Goal: Information Seeking & Learning: Check status

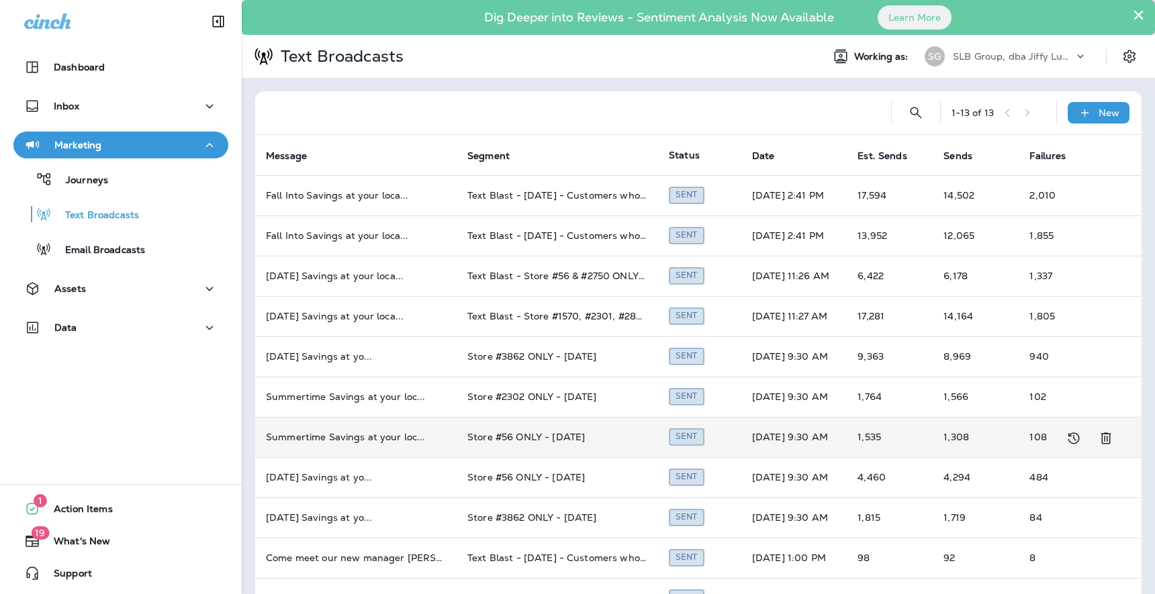
scroll to position [119, 0]
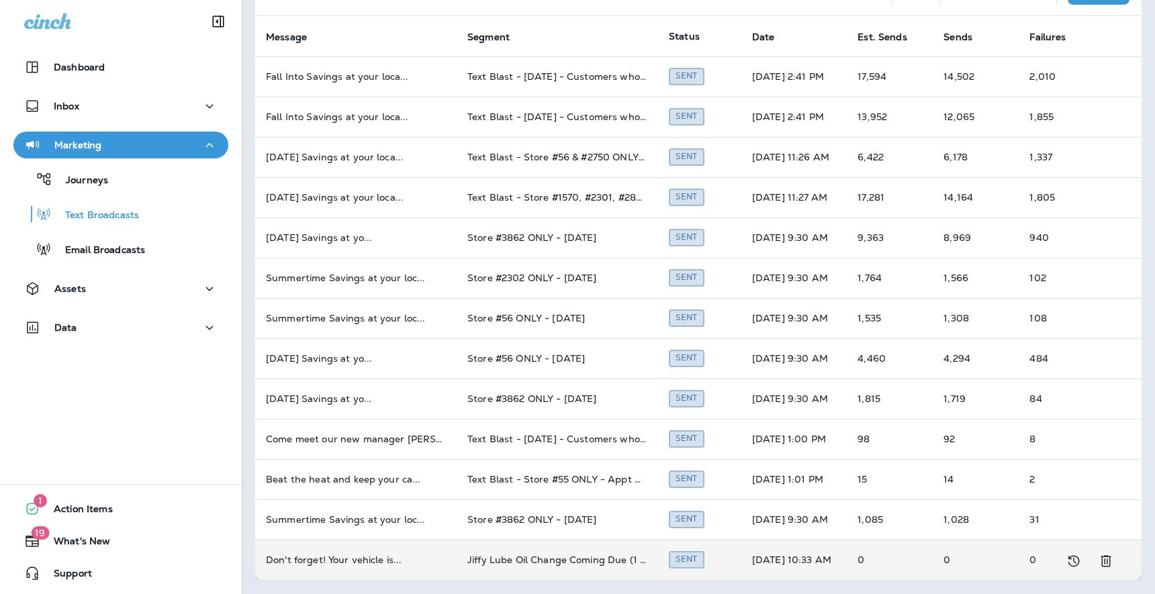
click at [347, 560] on td "Don't forget! Your vehicle is ..." at bounding box center [355, 560] width 201 height 40
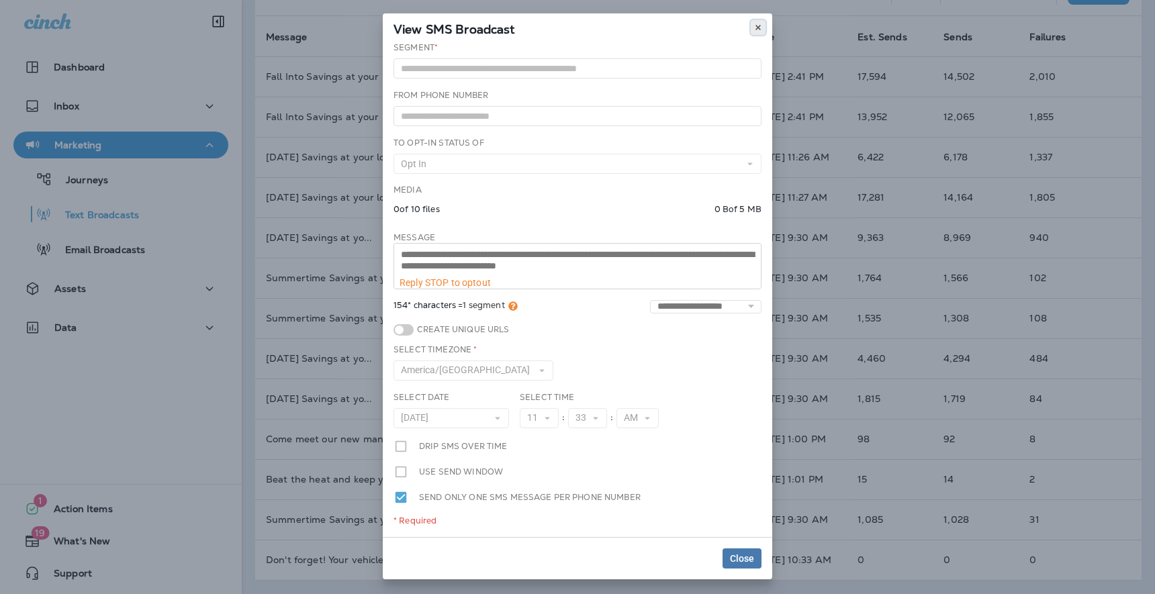
click at [761, 24] on icon at bounding box center [758, 28] width 8 height 8
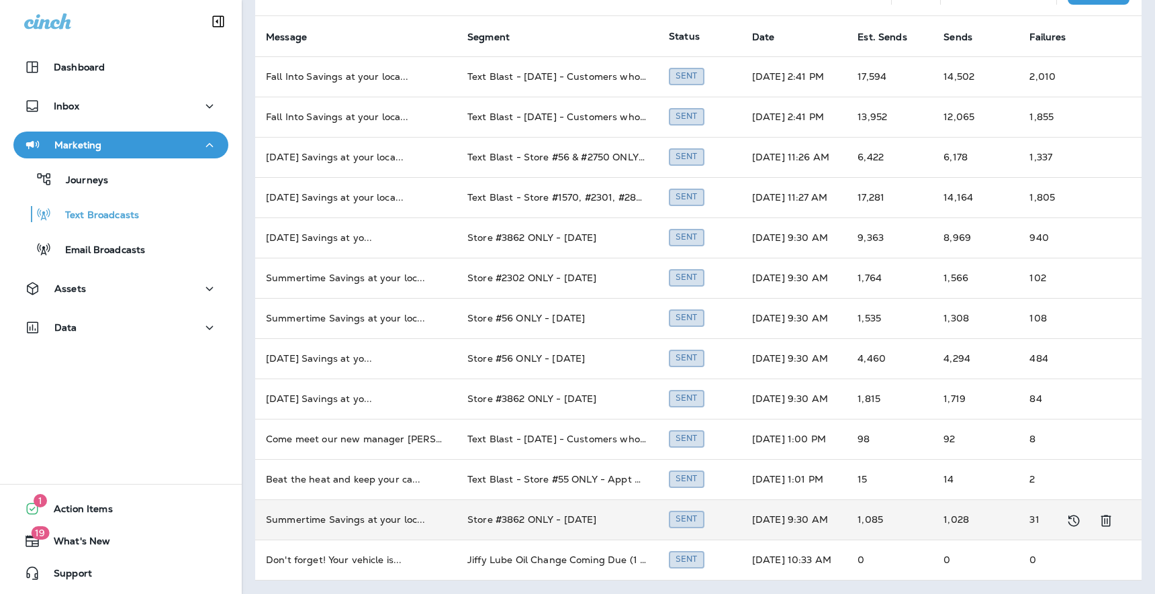
click at [379, 515] on td "Summertime Savings at your loc ..." at bounding box center [355, 520] width 201 height 40
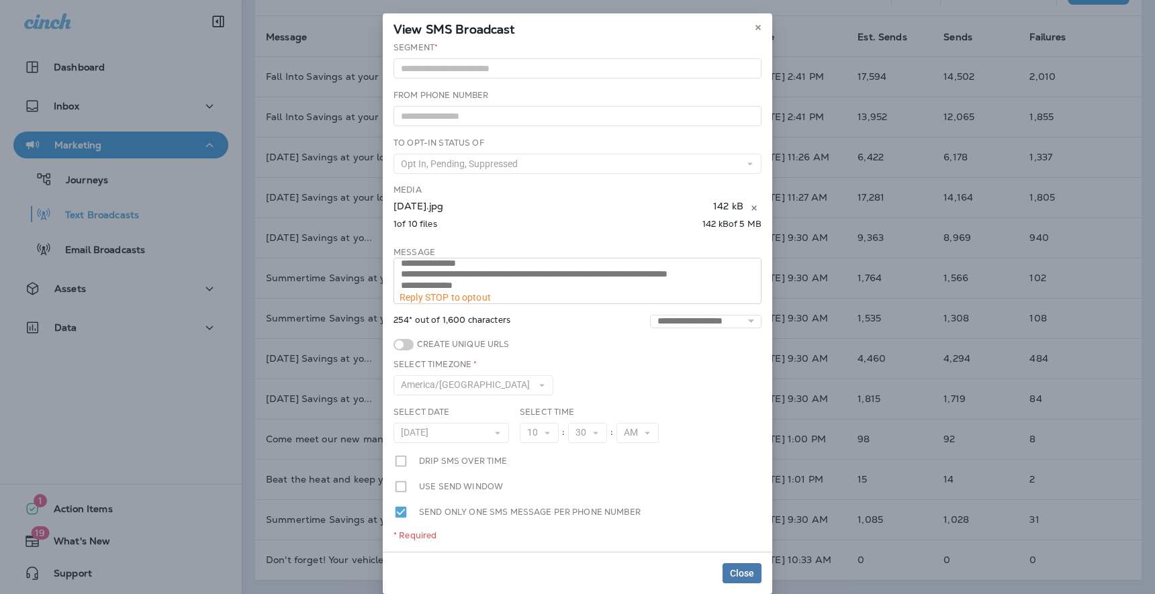
scroll to position [45, 0]
click at [760, 26] on icon at bounding box center [758, 28] width 8 height 8
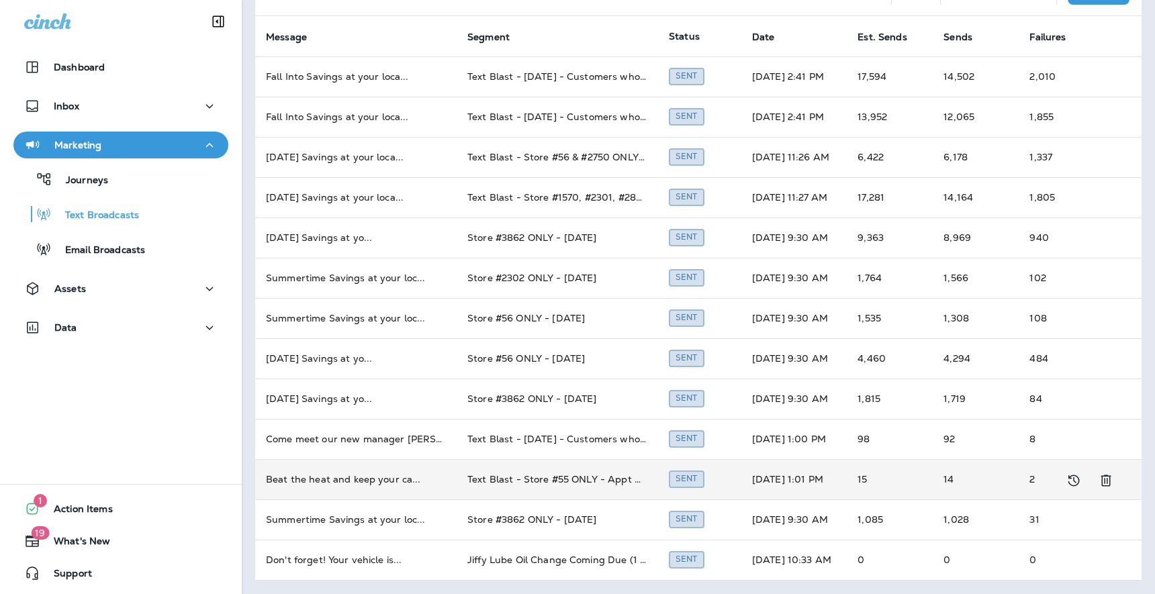
click at [372, 477] on td "Beat the heat and keep your ca ..." at bounding box center [355, 479] width 201 height 40
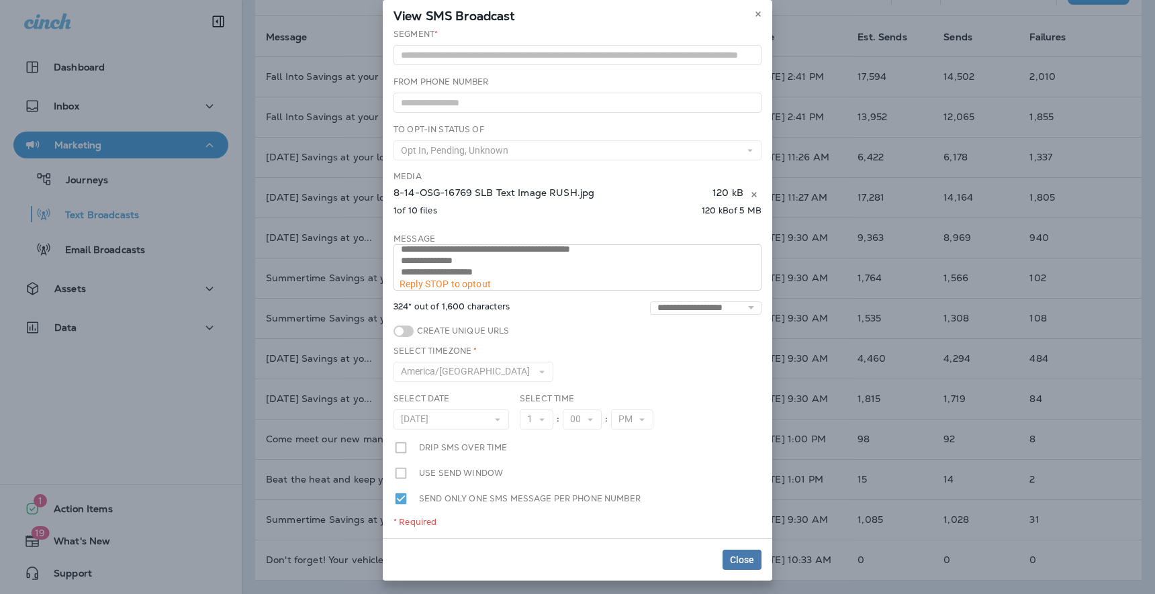
scroll to position [64, 0]
click at [757, 15] on icon at bounding box center [758, 14] width 8 height 8
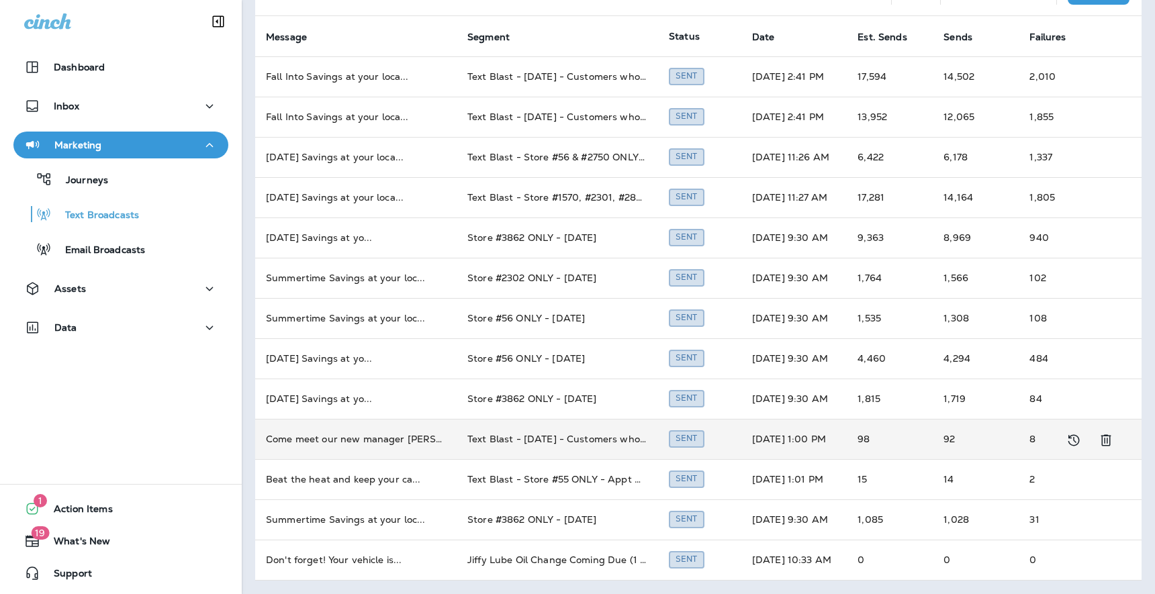
click at [353, 438] on td "Come meet our new manager [PERSON_NAME] ..." at bounding box center [355, 439] width 201 height 40
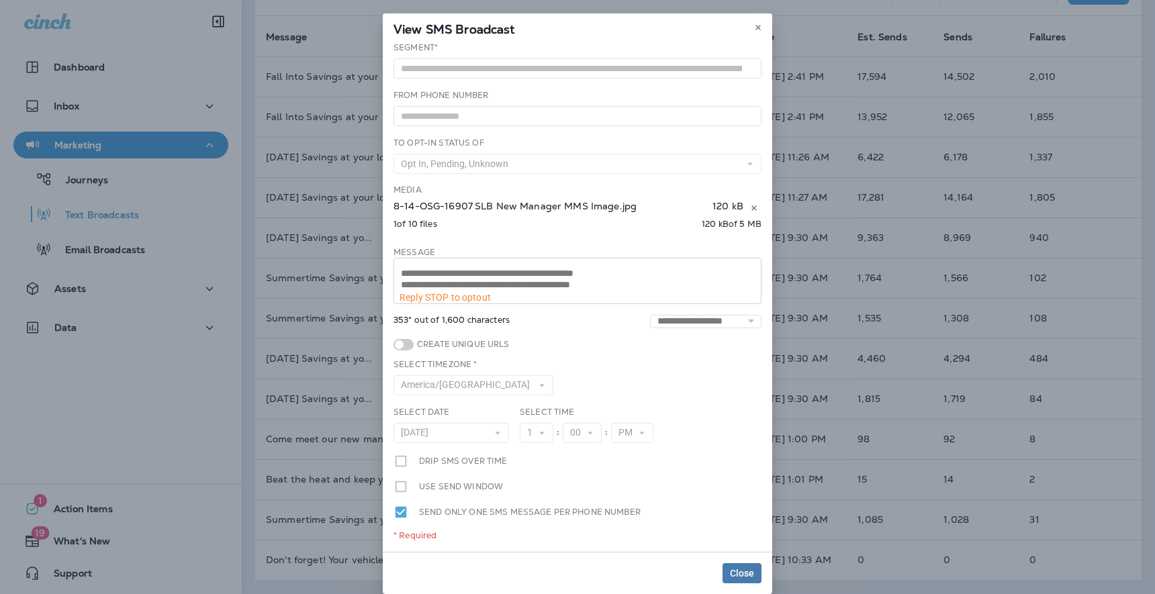
scroll to position [101, 0]
click at [758, 22] on button at bounding box center [758, 27] width 15 height 15
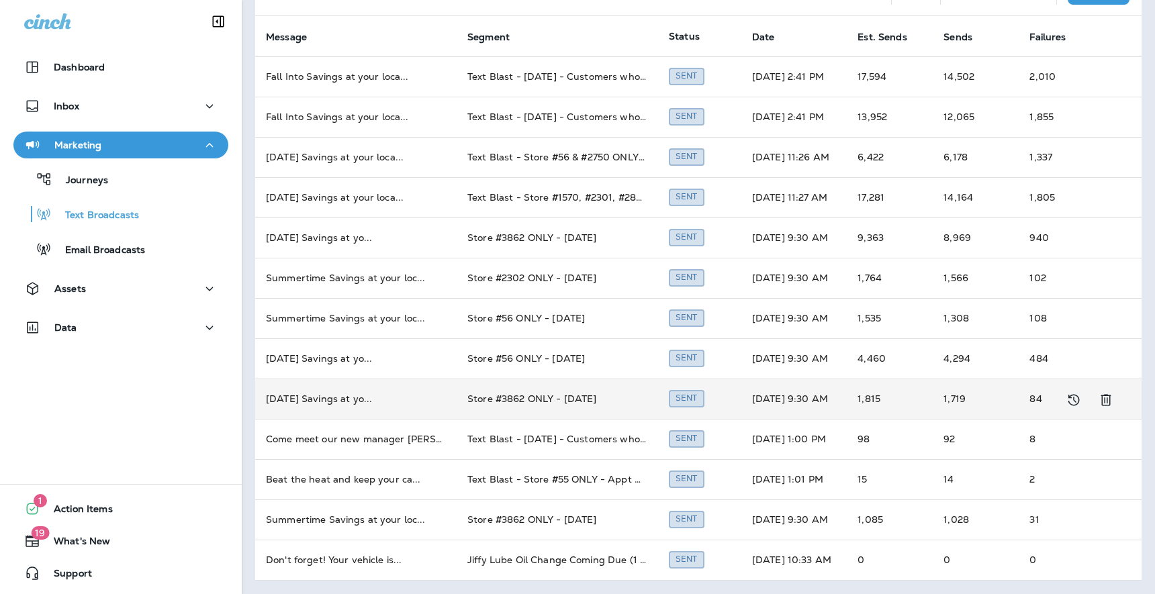
click at [367, 403] on td "[DATE] Savings at yo ..." at bounding box center [355, 399] width 201 height 40
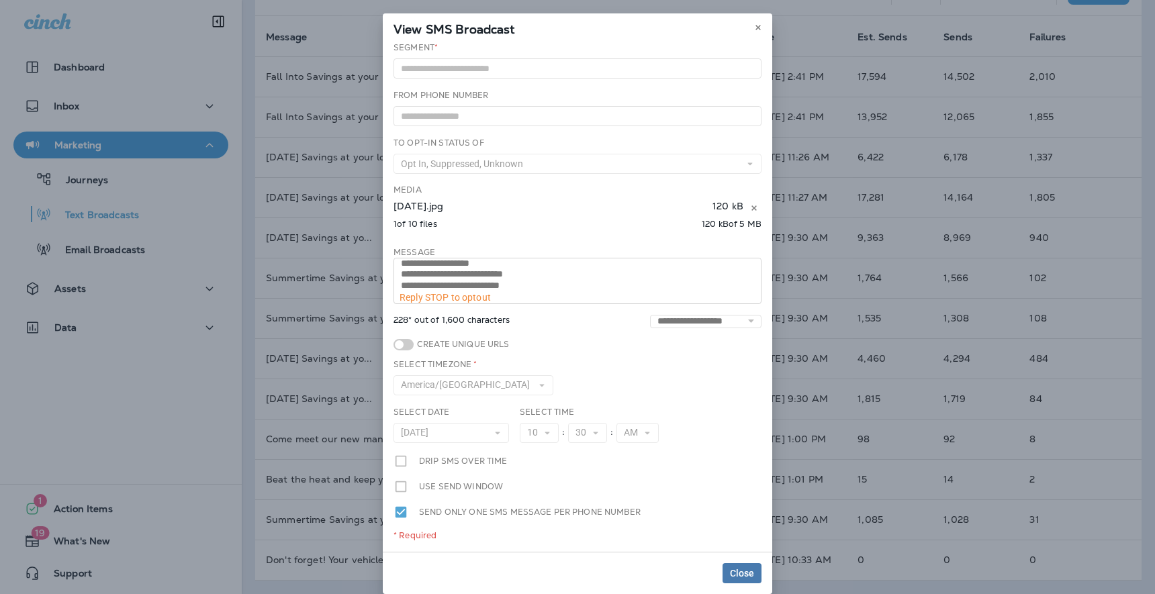
scroll to position [34, 0]
click at [756, 26] on use at bounding box center [758, 27] width 5 height 5
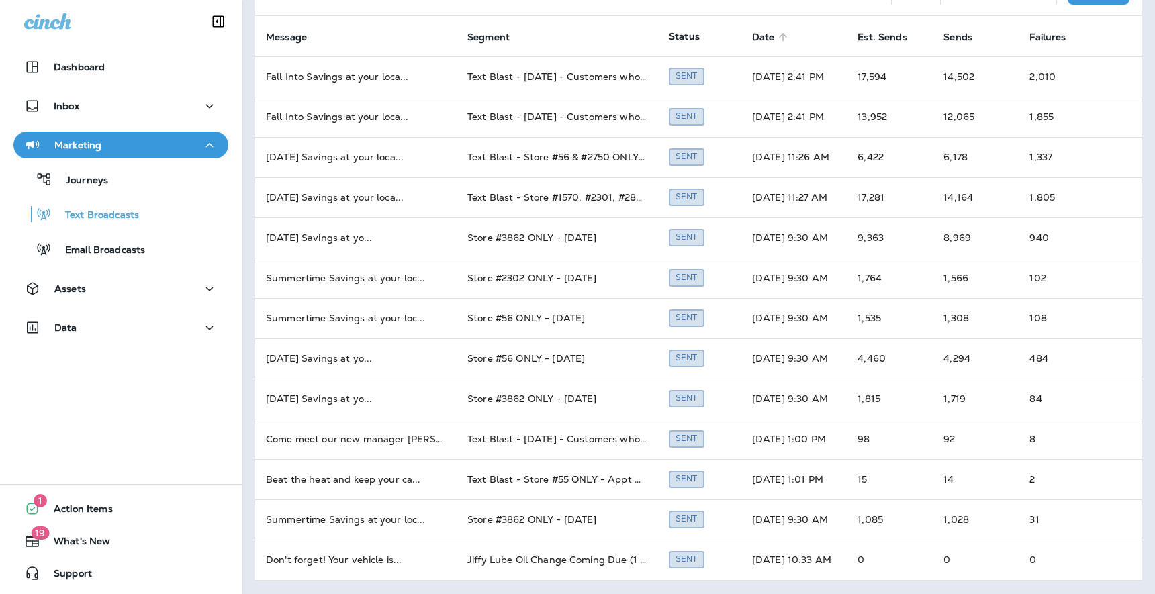
click at [752, 36] on span "Date" at bounding box center [763, 37] width 23 height 11
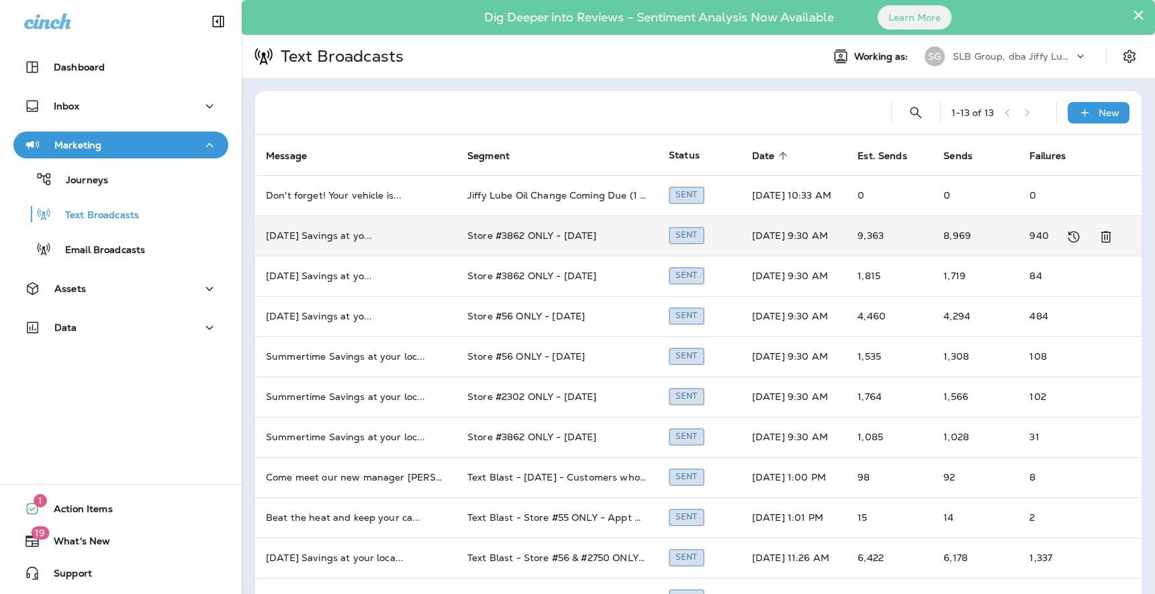
click at [361, 236] on td "[DATE] Savings at yo ..." at bounding box center [355, 236] width 201 height 40
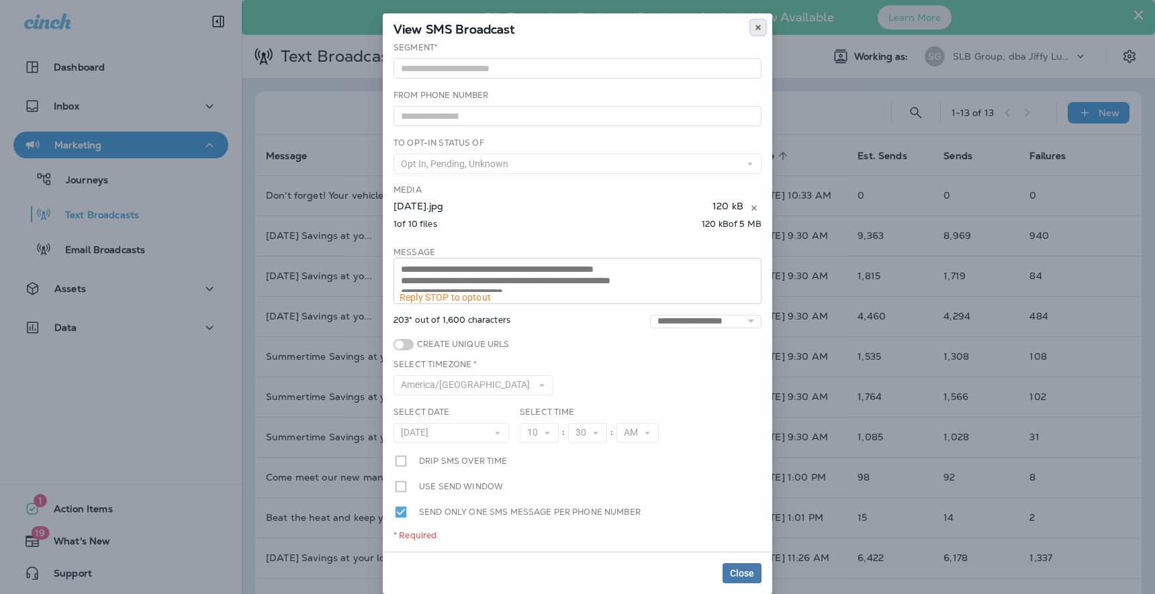
click at [759, 24] on icon at bounding box center [758, 28] width 8 height 8
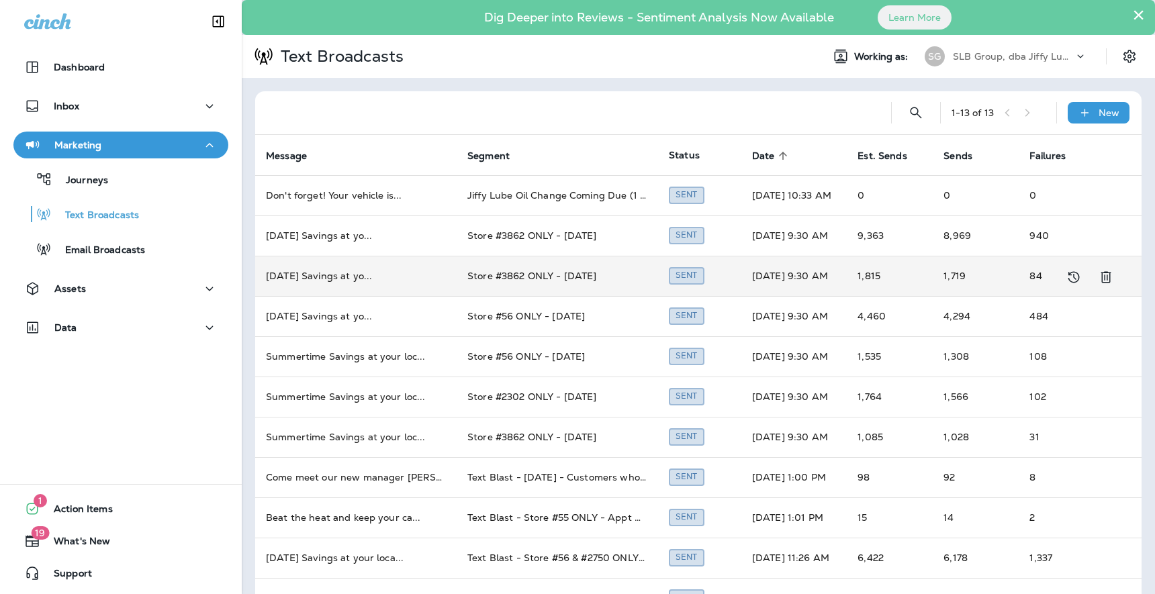
click at [493, 271] on td "Store #3862 ONLY - [DATE]" at bounding box center [557, 276] width 201 height 40
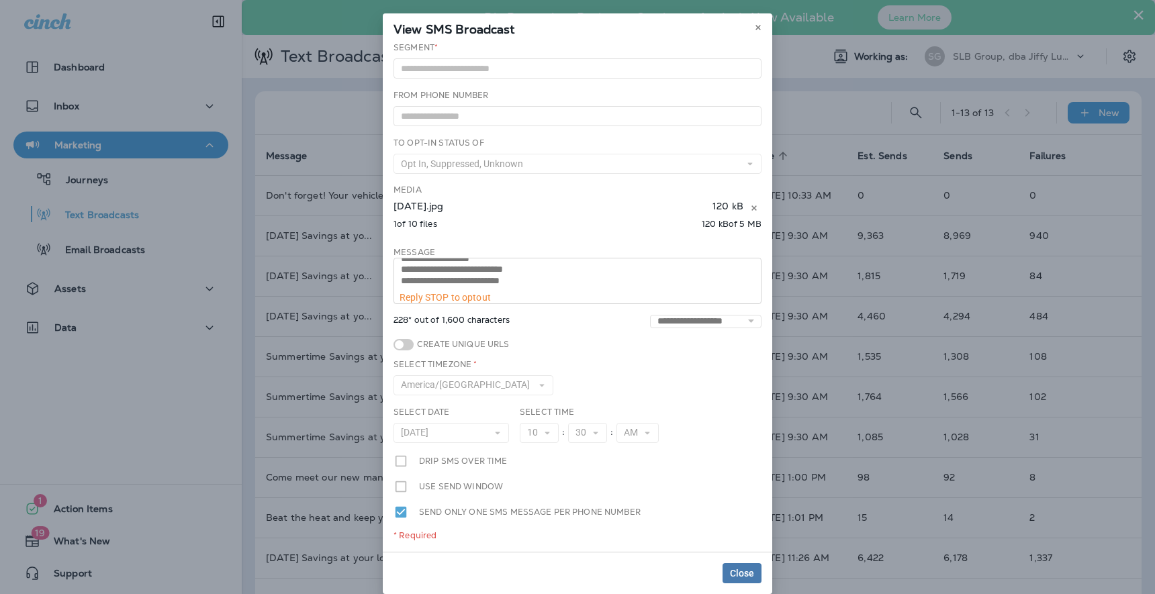
scroll to position [33, 0]
click at [762, 26] on icon at bounding box center [758, 28] width 8 height 8
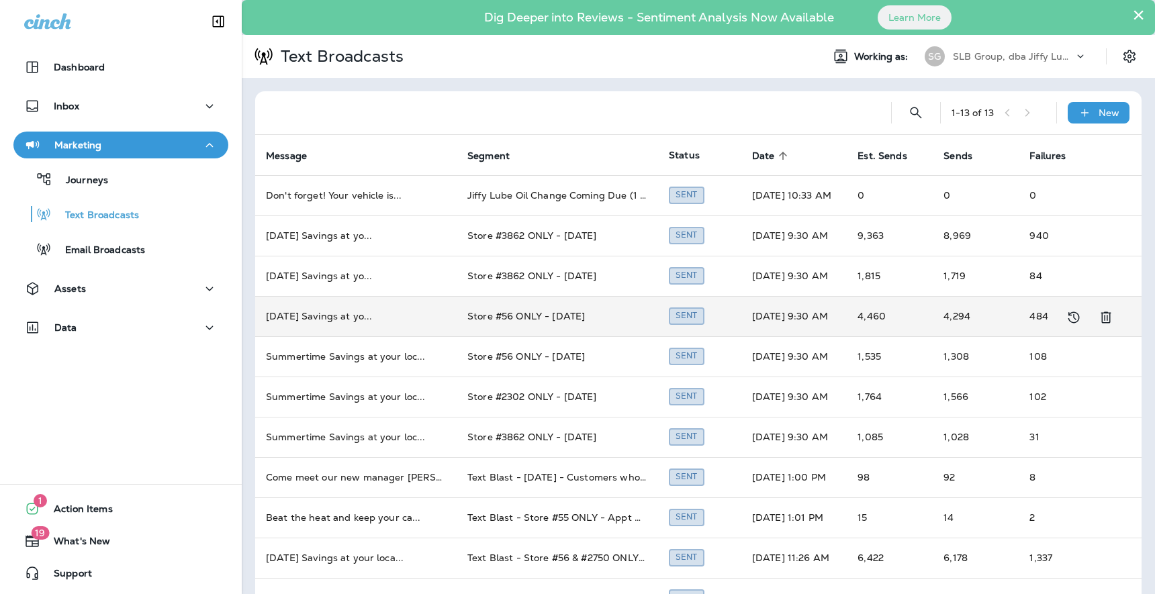
click at [347, 316] on td "[DATE] Savings at yo ..." at bounding box center [355, 316] width 201 height 40
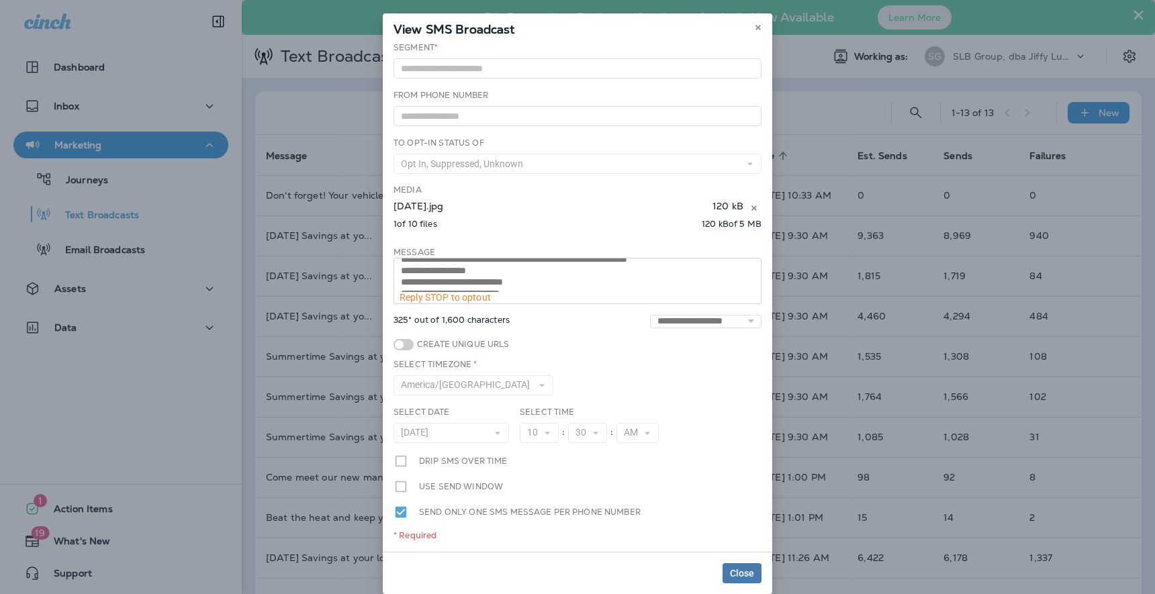
scroll to position [56, 0]
click at [755, 25] on icon at bounding box center [758, 28] width 8 height 8
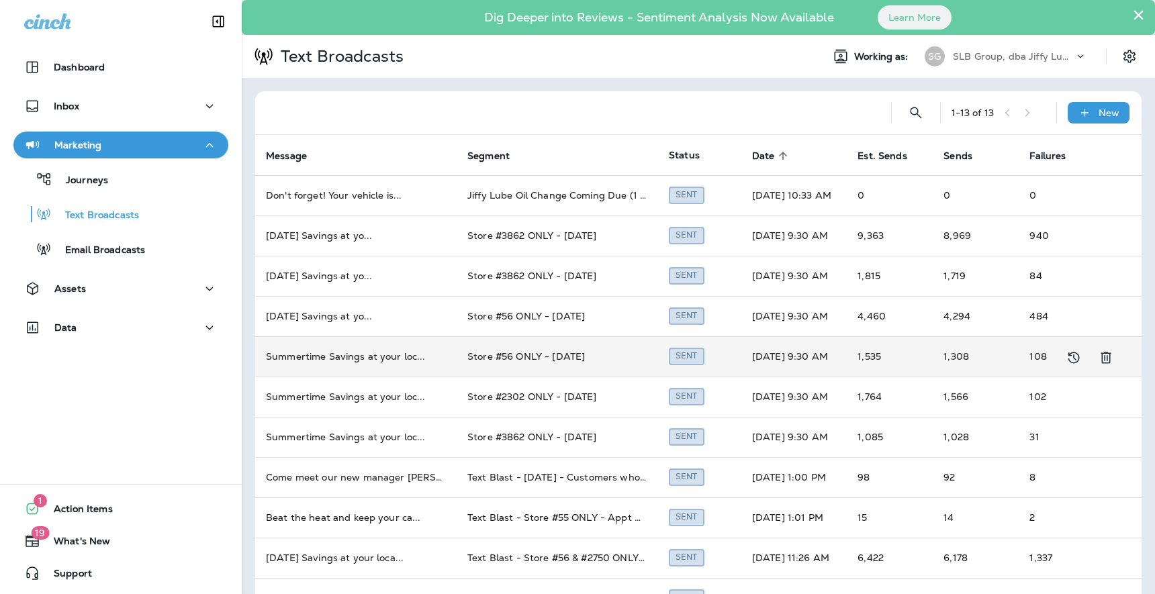
click at [359, 352] on td "Summertime Savings at your loc ..." at bounding box center [355, 356] width 201 height 40
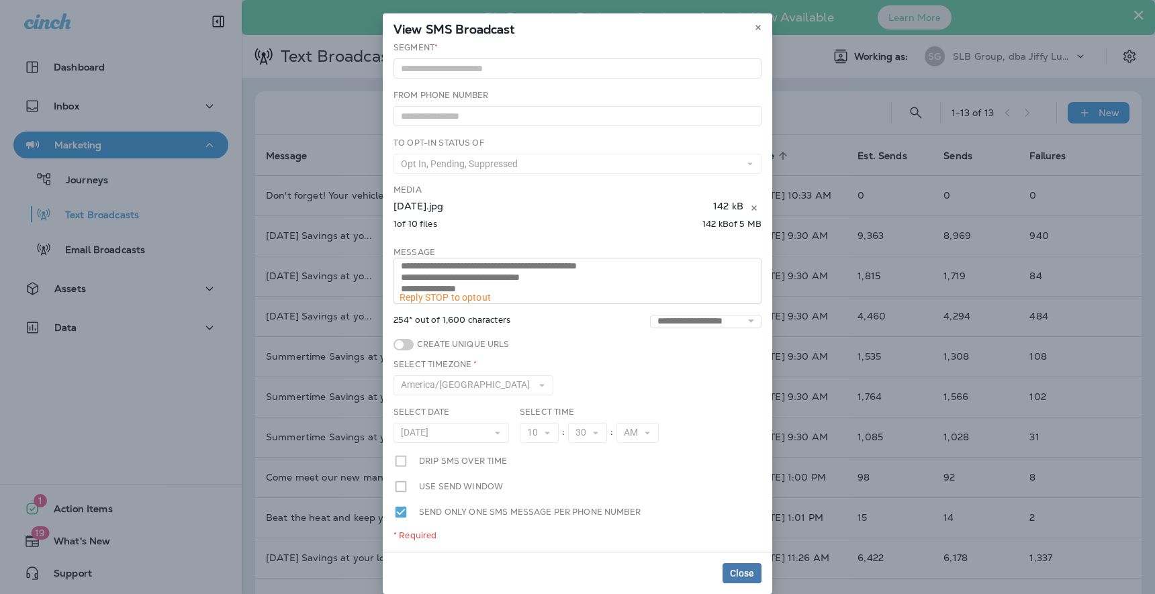
scroll to position [0, 0]
click at [762, 26] on button at bounding box center [758, 27] width 15 height 15
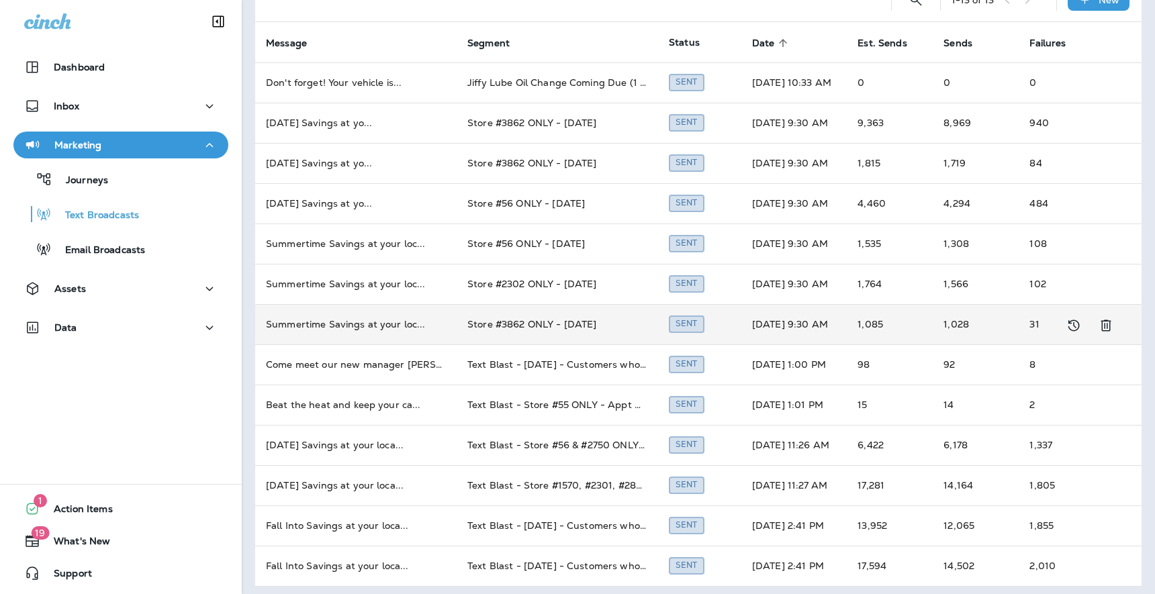
scroll to position [119, 0]
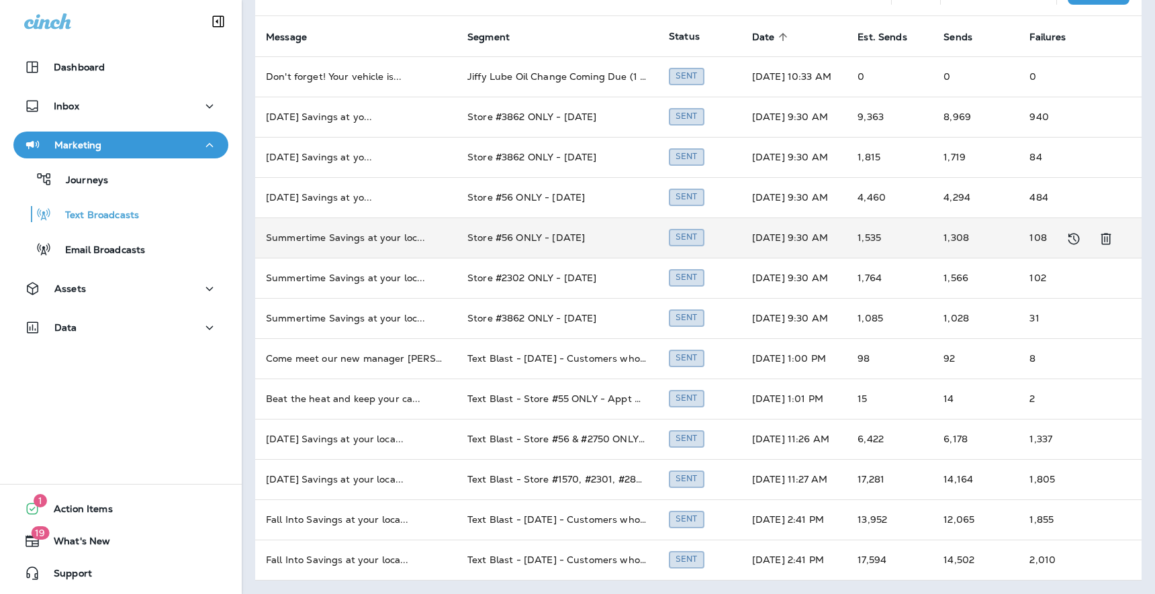
click at [339, 239] on td "Summertime Savings at your loc ..." at bounding box center [355, 238] width 201 height 40
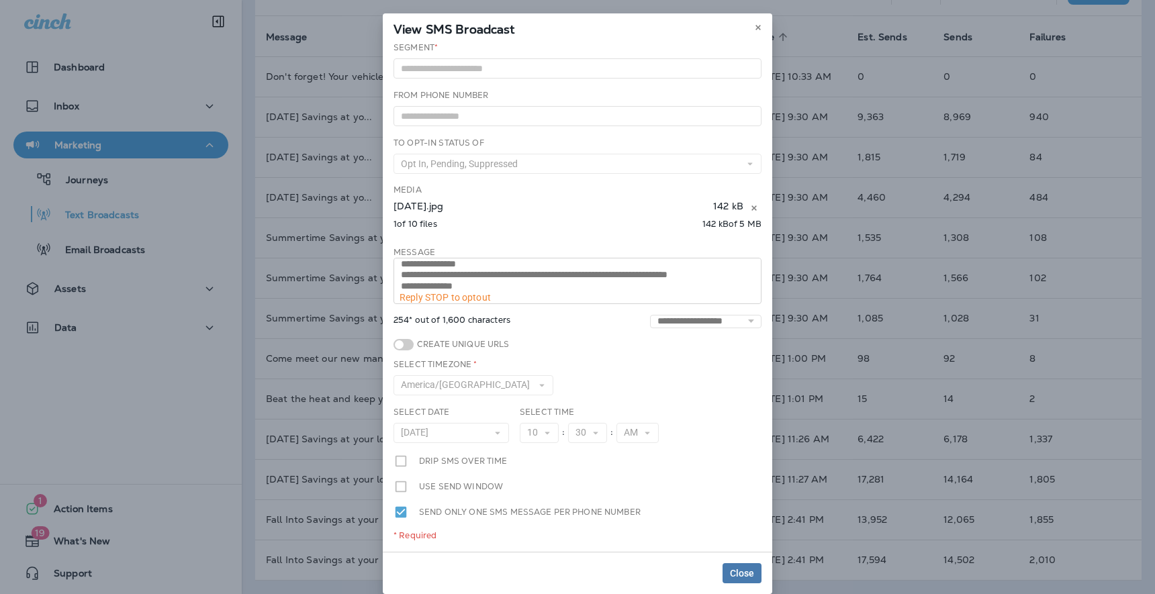
scroll to position [45, 0]
click at [756, 25] on use at bounding box center [758, 27] width 5 height 5
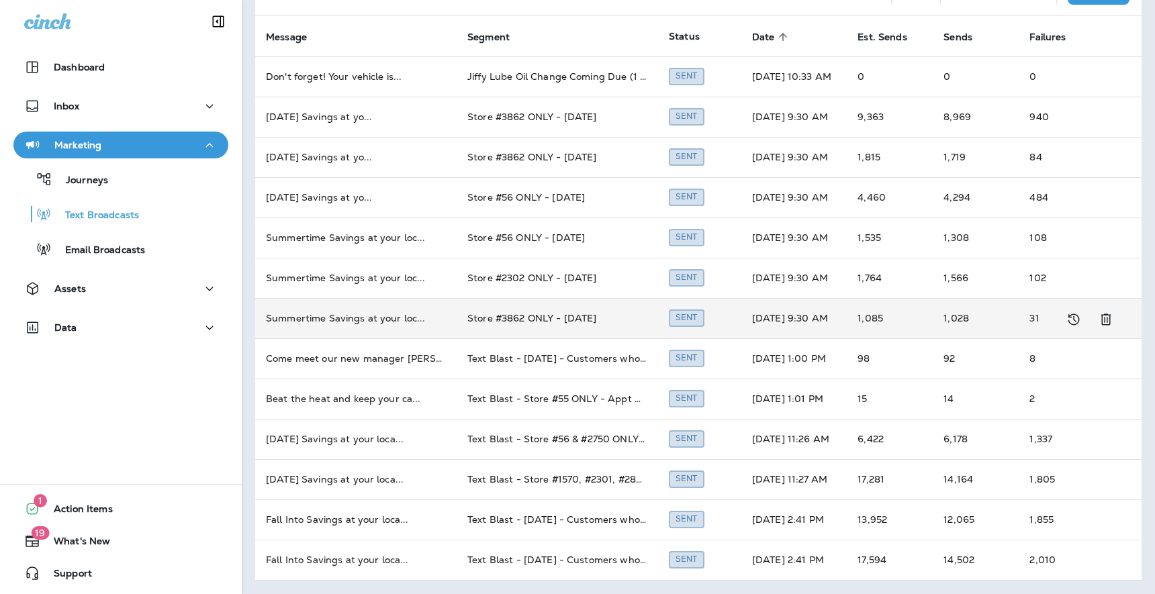
click at [485, 318] on td "Store #3862 ONLY - [DATE]" at bounding box center [557, 318] width 201 height 40
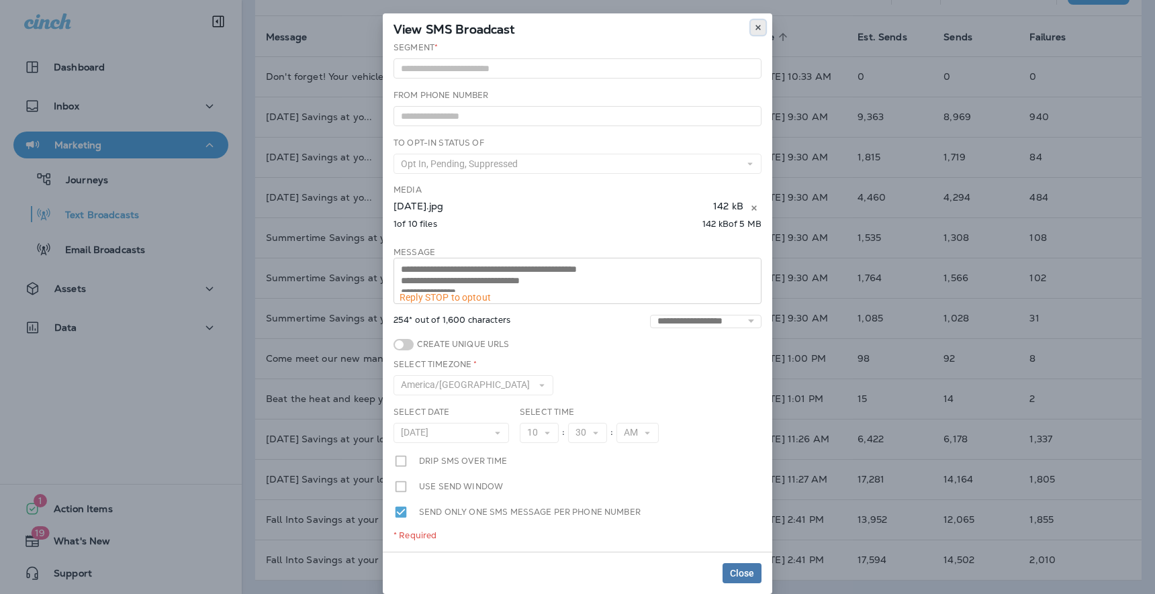
click at [755, 27] on icon at bounding box center [758, 28] width 8 height 8
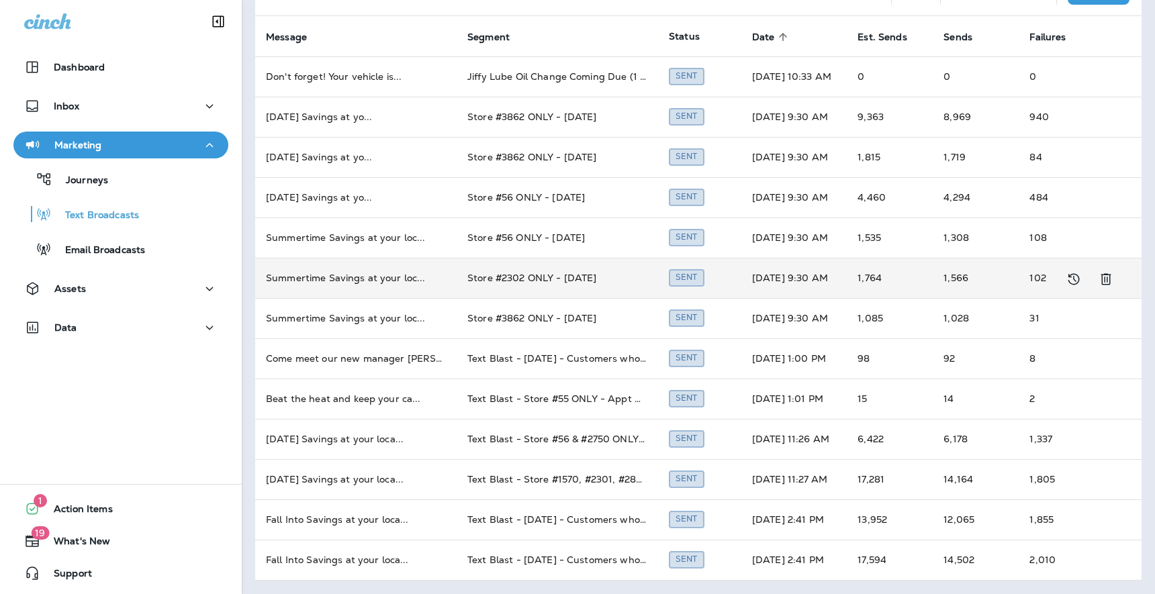
click at [531, 274] on td "Store #2302 ONLY - [DATE]" at bounding box center [557, 278] width 201 height 40
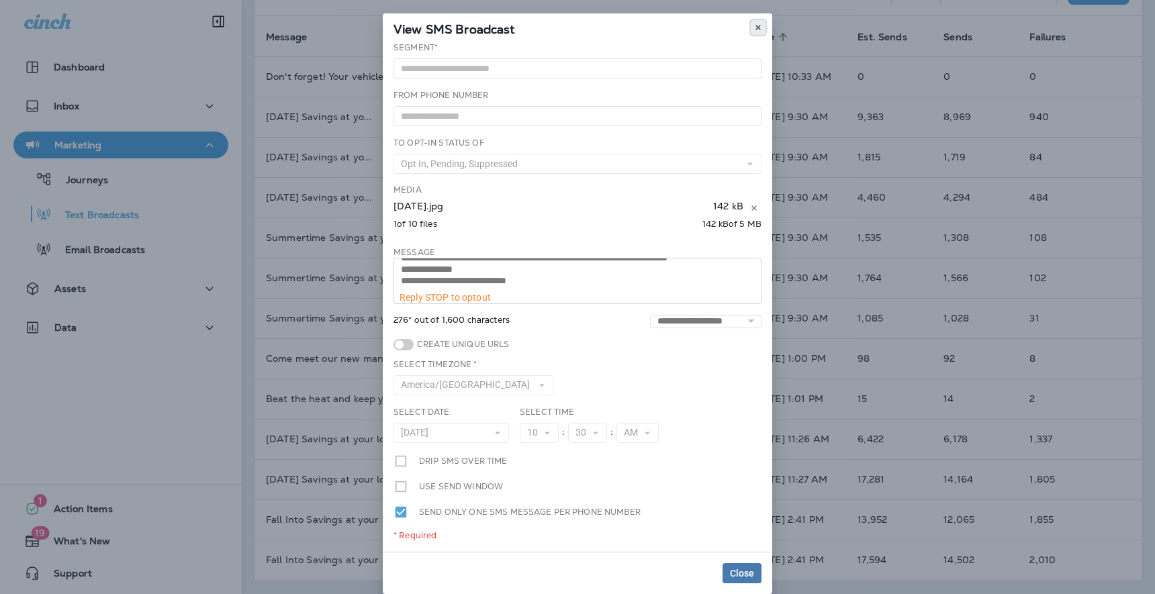
click at [758, 26] on icon at bounding box center [758, 28] width 8 height 8
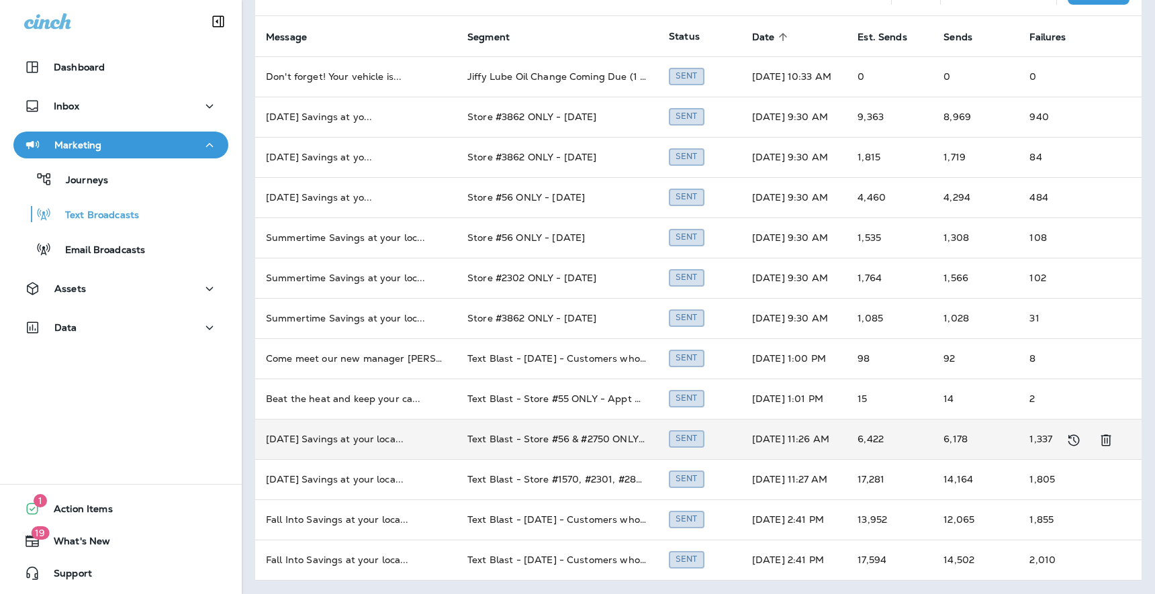
click at [373, 441] on td "[DATE] Savings at your loca ..." at bounding box center [355, 439] width 201 height 40
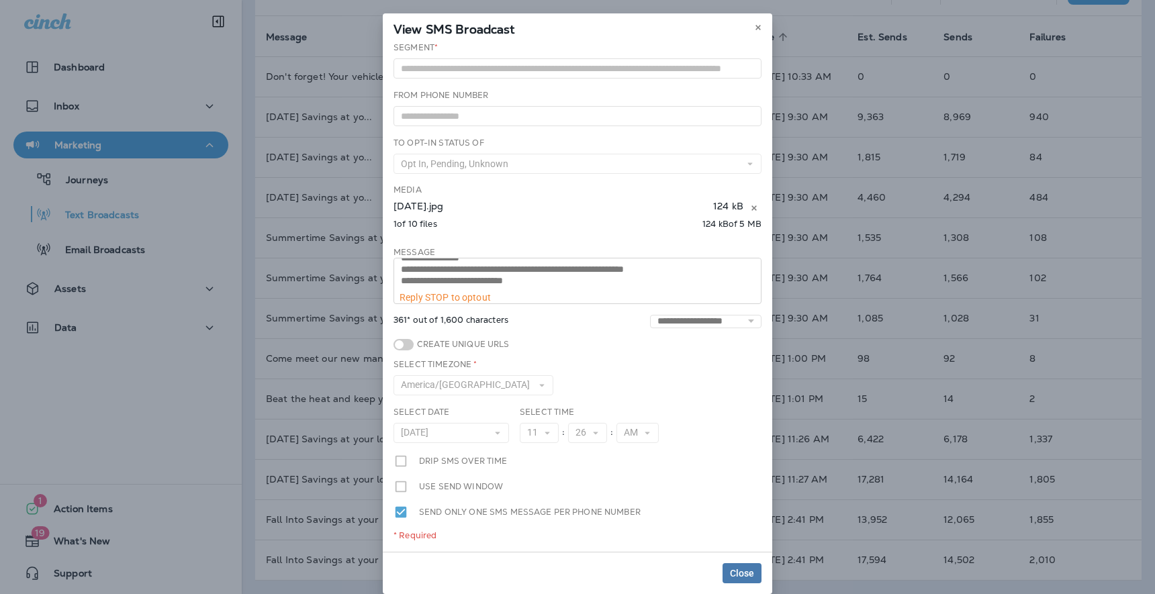
scroll to position [67, 0]
click at [758, 28] on use at bounding box center [758, 27] width 5 height 5
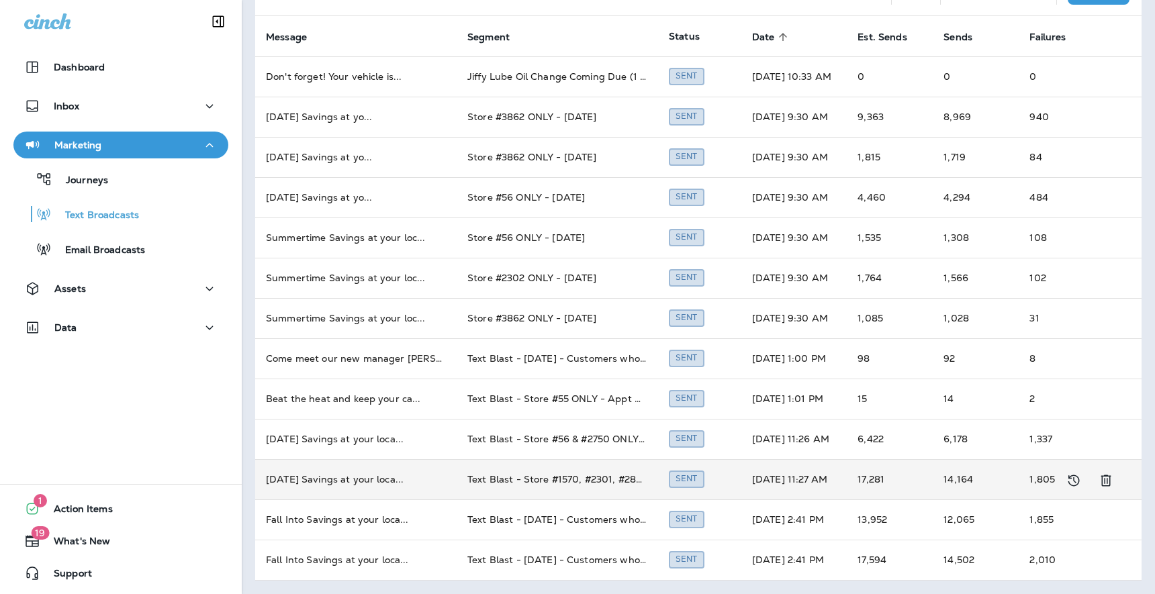
click at [364, 479] on td "[DATE] Savings at your loca ..." at bounding box center [355, 479] width 201 height 40
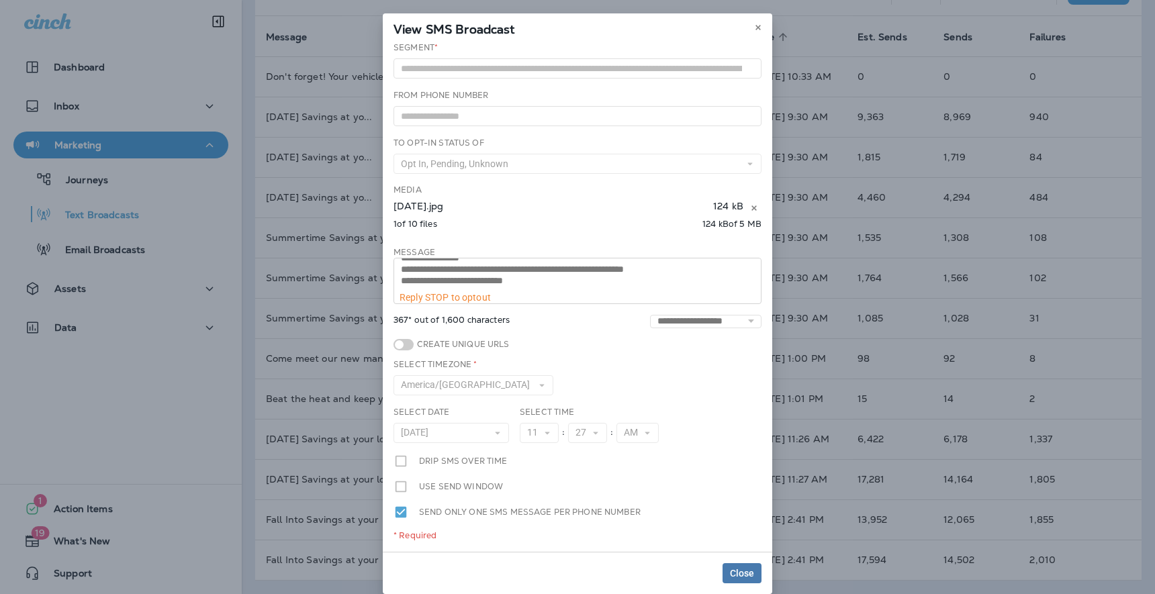
scroll to position [63, 0]
click at [760, 21] on button at bounding box center [758, 27] width 15 height 15
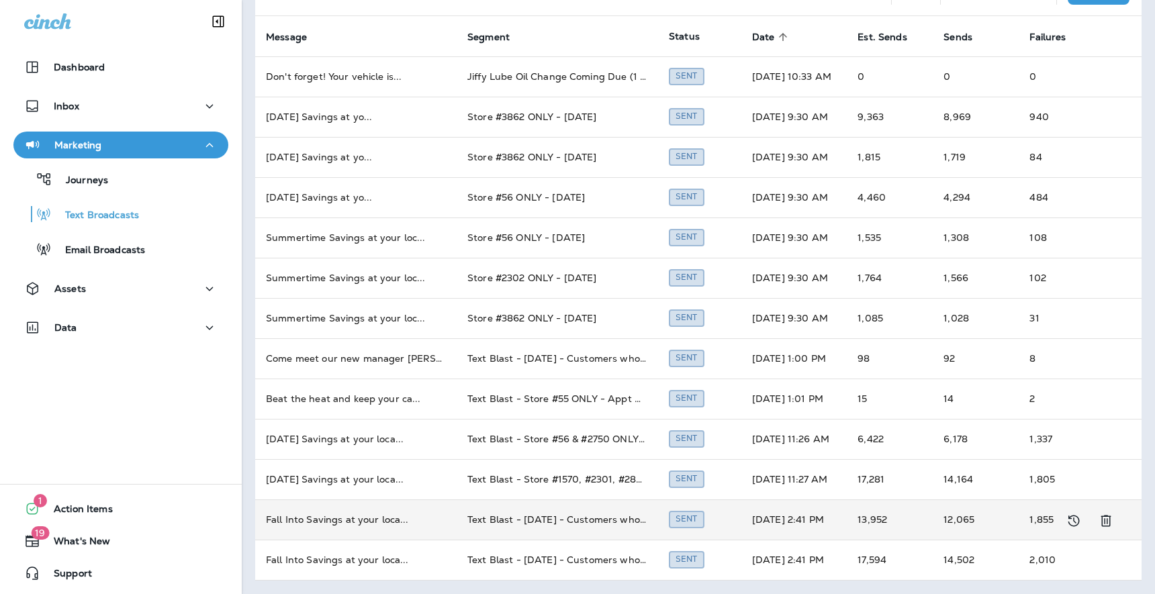
click at [334, 515] on td "Fall Into Savings at your loca ..." at bounding box center [355, 520] width 201 height 40
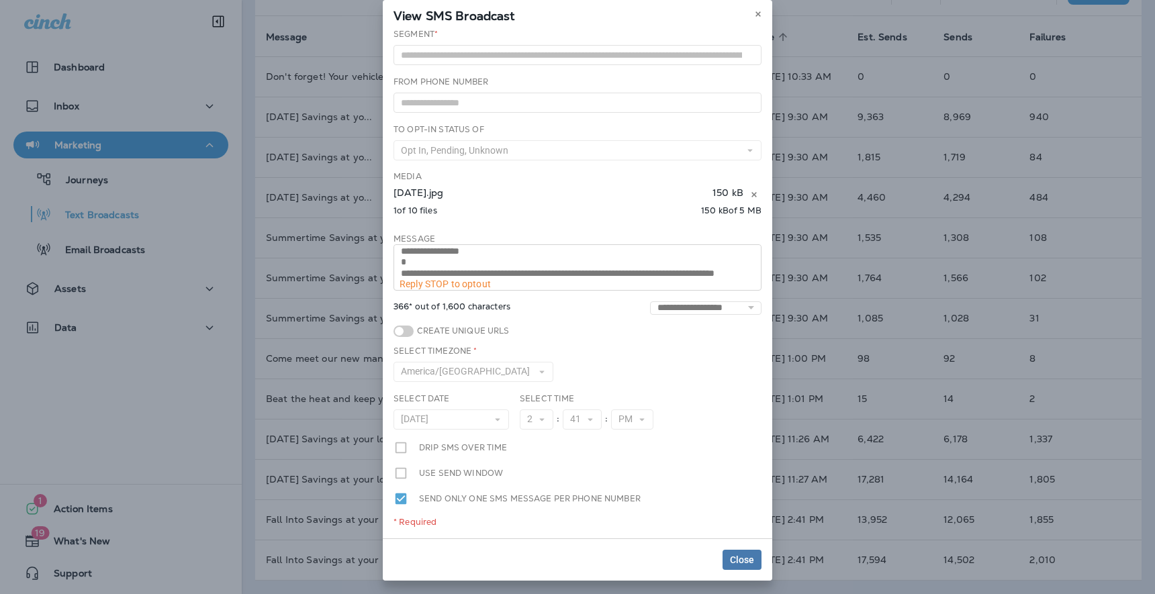
scroll to position [79, 0]
click at [761, 13] on icon at bounding box center [758, 14] width 8 height 8
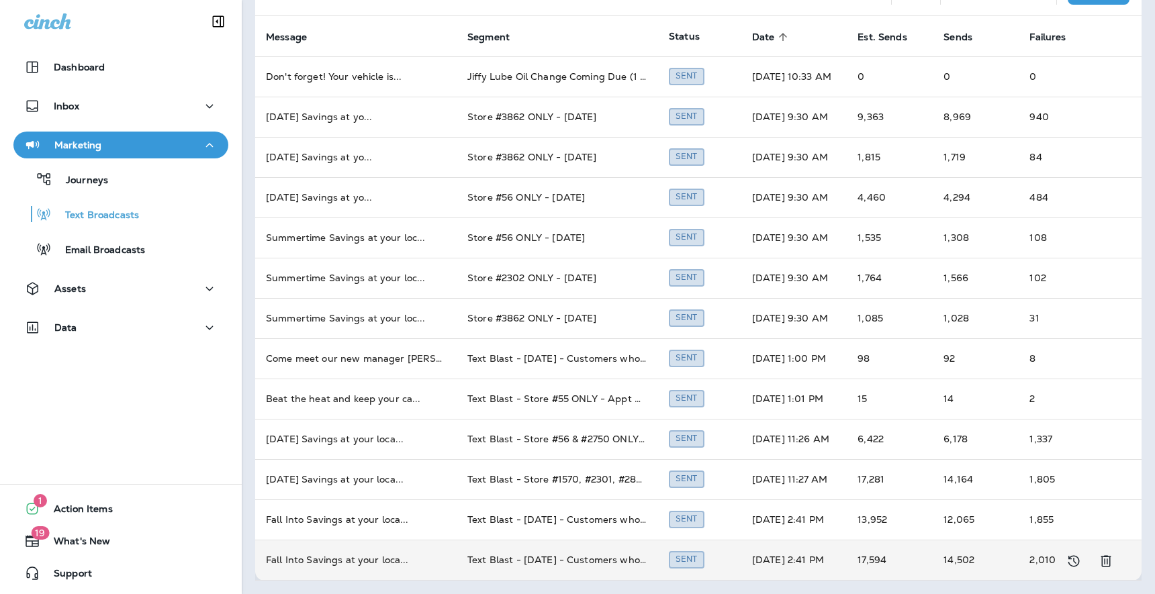
click at [320, 557] on td "Fall Into Savings at your loca ..." at bounding box center [355, 560] width 201 height 40
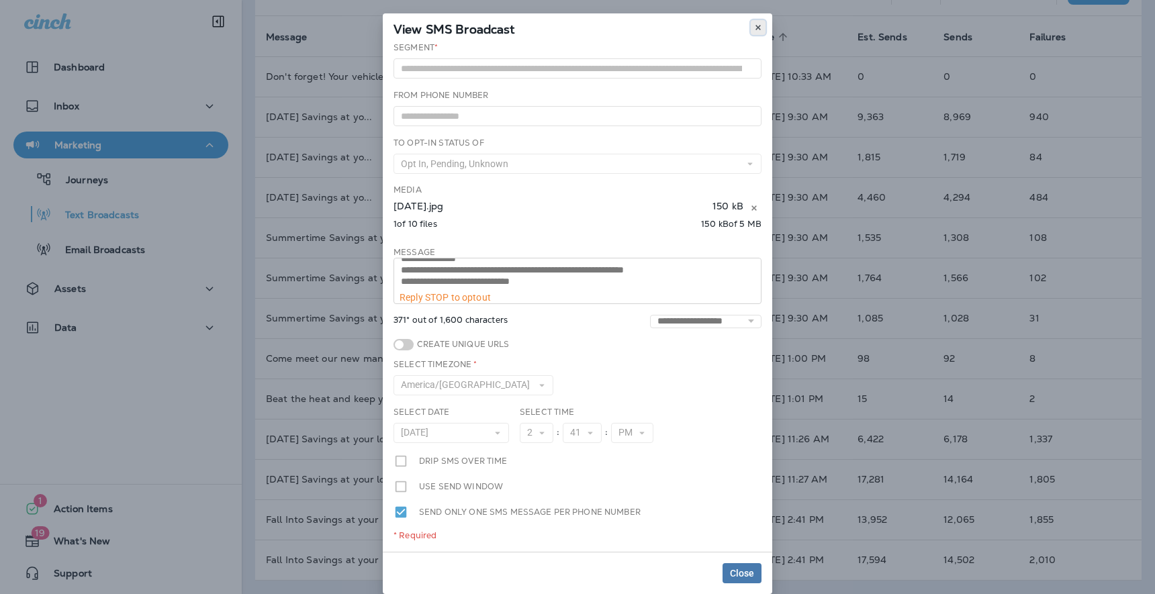
click at [758, 26] on icon at bounding box center [758, 28] width 8 height 8
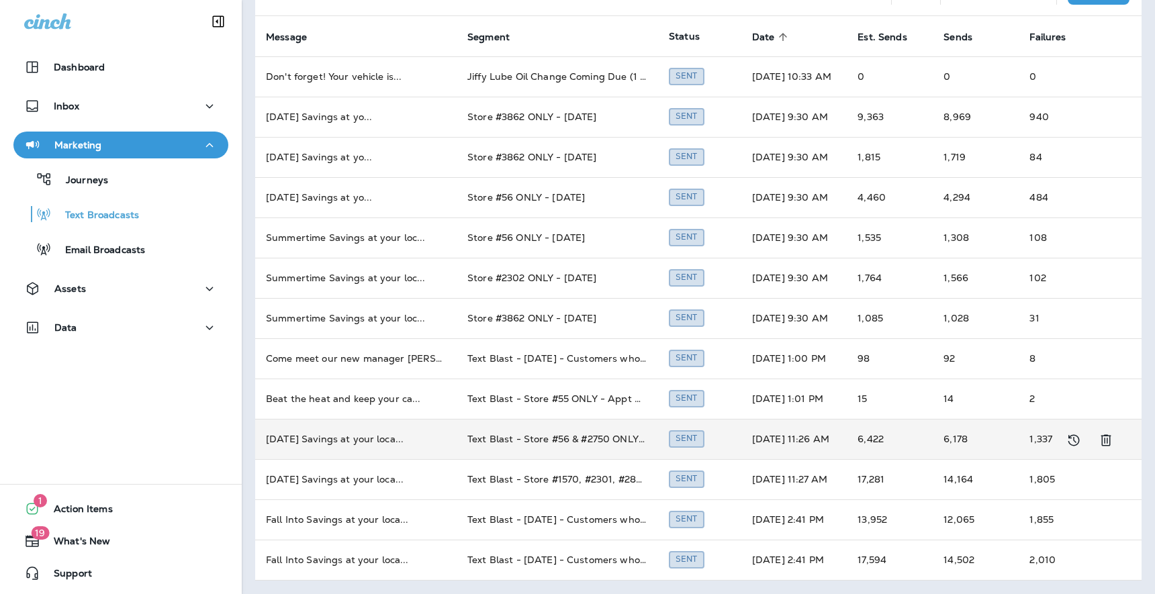
scroll to position [0, 0]
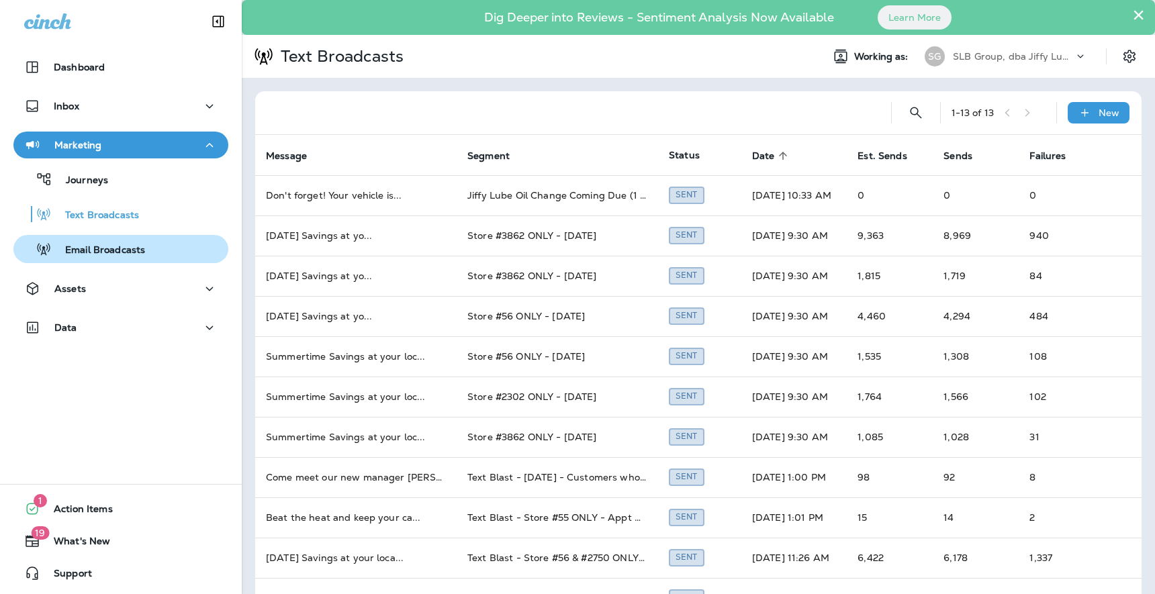
click at [95, 257] on p "Email Broadcasts" at bounding box center [98, 250] width 93 height 13
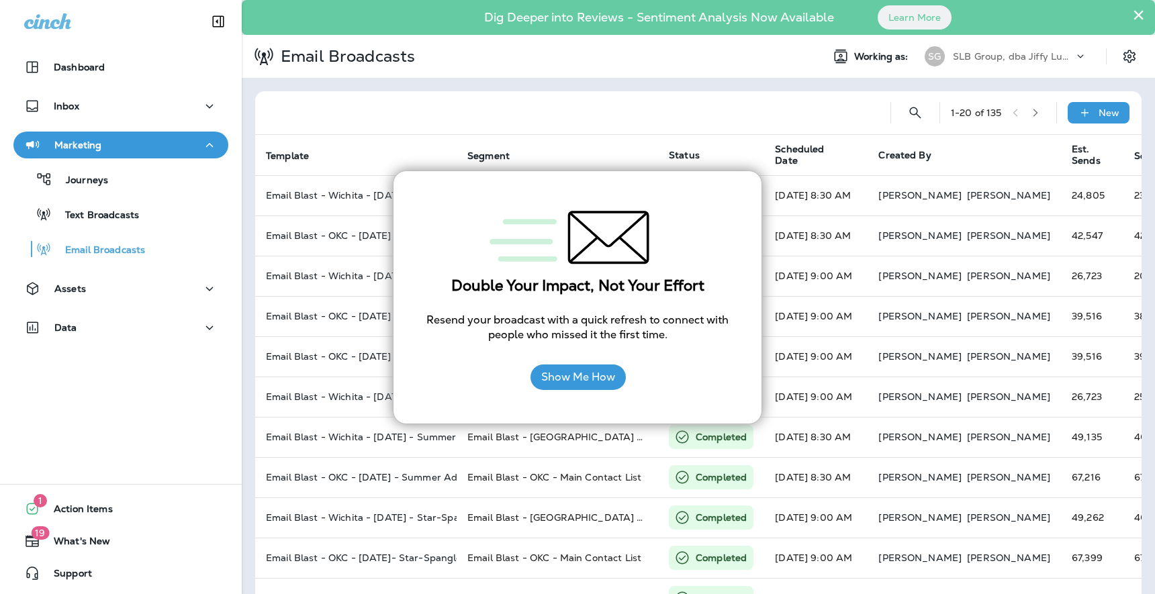
click at [595, 85] on div "1 - 20 of 135 New Template Segment Status Scheduled Date Created By Est. Sends …" at bounding box center [698, 536] width 913 height 917
click at [747, 217] on div "Double Your Impact, Not Your Effort Resend your broadcast with a quick refresh …" at bounding box center [577, 298] width 369 height 254
click at [766, 131] on div at bounding box center [573, 112] width 614 height 43
click at [1134, 28] on div "Dig Deeper into Reviews - Sentiment Analysis Now Available Learn More" at bounding box center [698, 17] width 900 height 28
click at [1136, 14] on button "×" at bounding box center [1138, 14] width 13 height 21
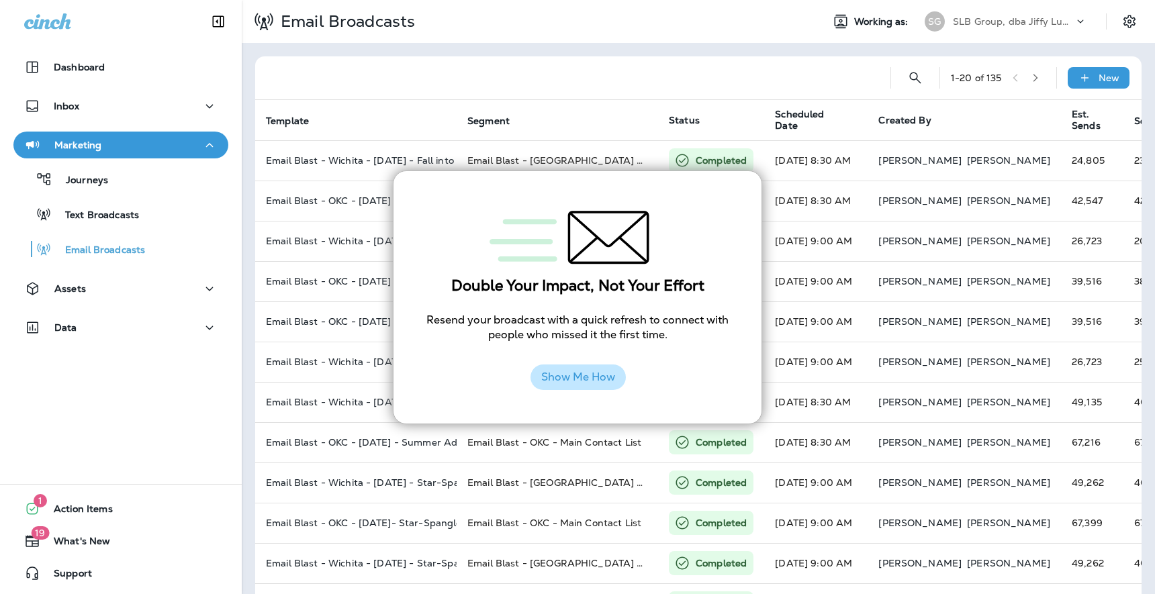
click at [600, 377] on button "Show Me How" at bounding box center [578, 378] width 95 height 26
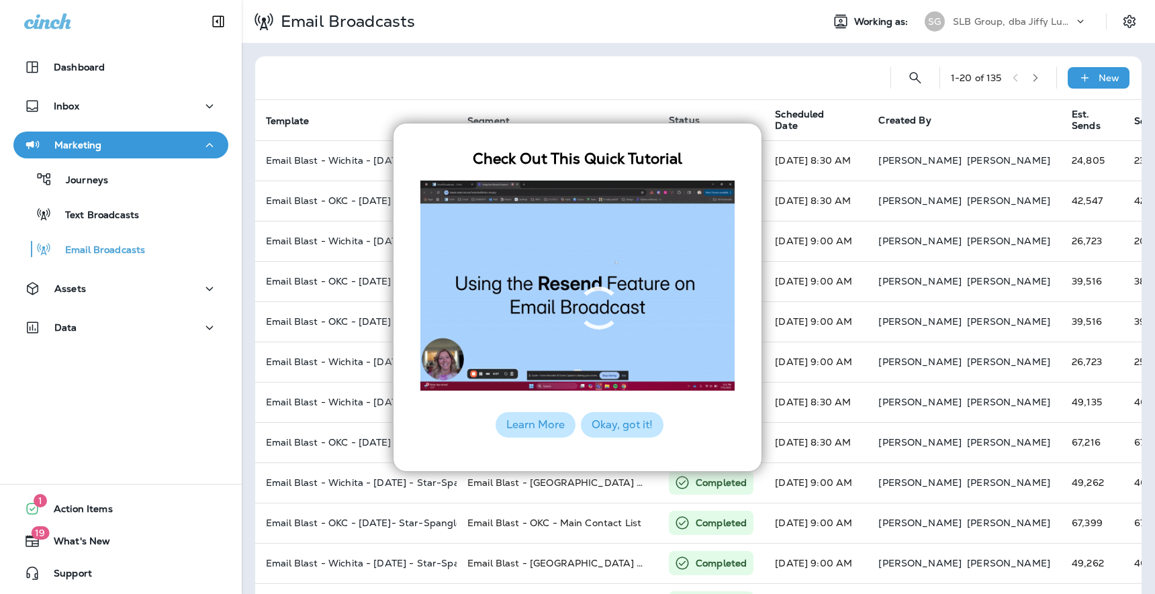
click at [612, 422] on button "Okay, got it!" at bounding box center [622, 425] width 83 height 26
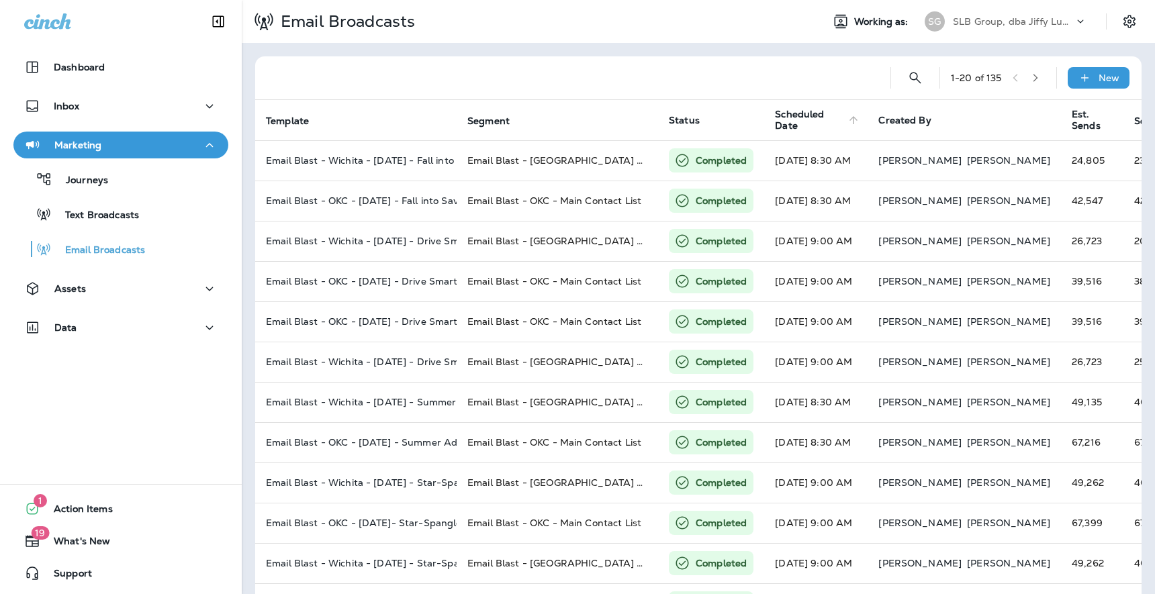
click at [823, 118] on span "Scheduled Date" at bounding box center [810, 120] width 70 height 23
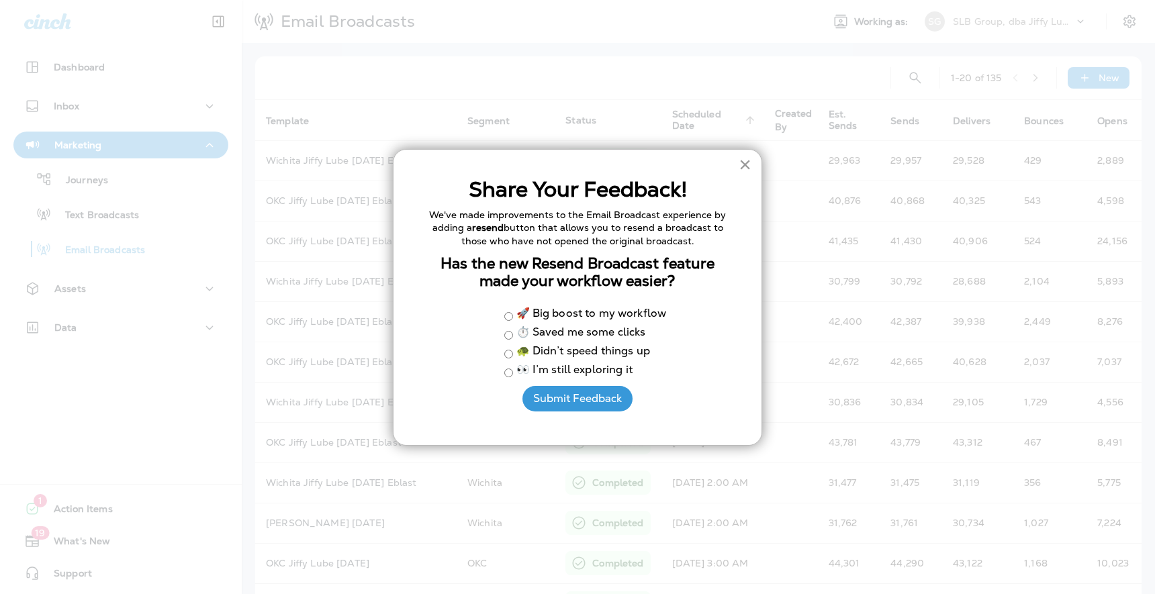
click at [747, 167] on button "×" at bounding box center [745, 164] width 13 height 21
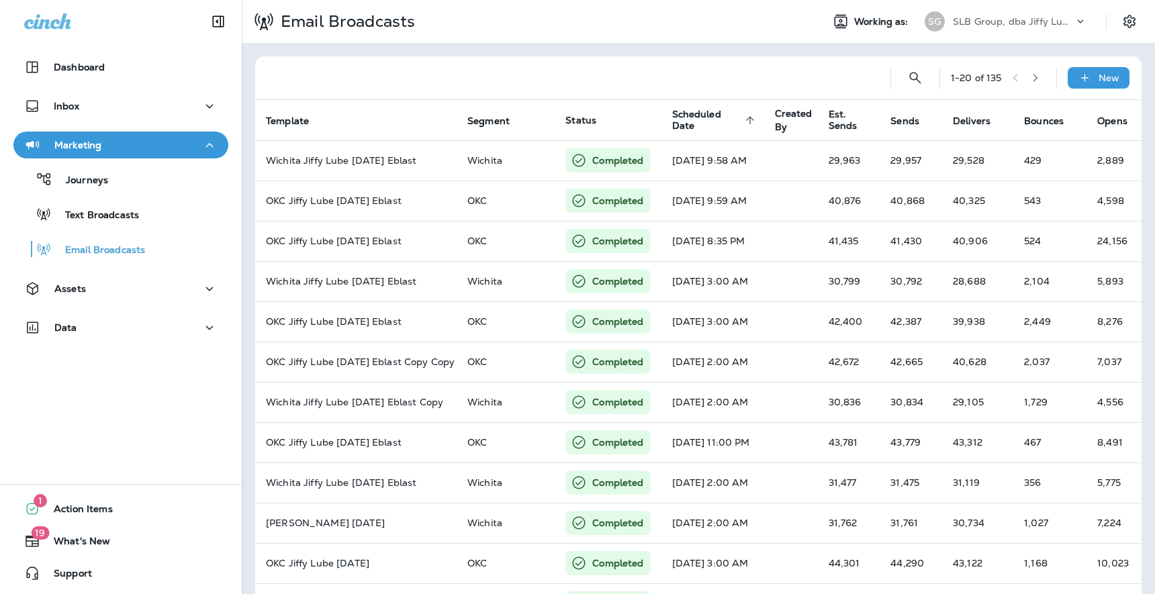
click at [711, 118] on span "Scheduled Date" at bounding box center [706, 120] width 69 height 23
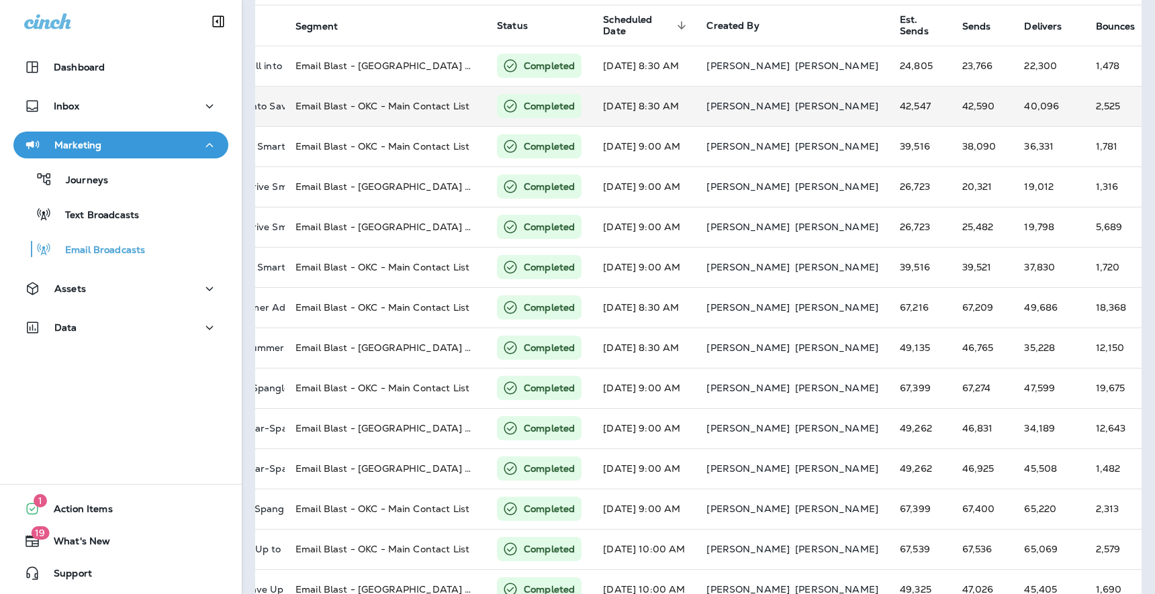
scroll to position [0, 174]
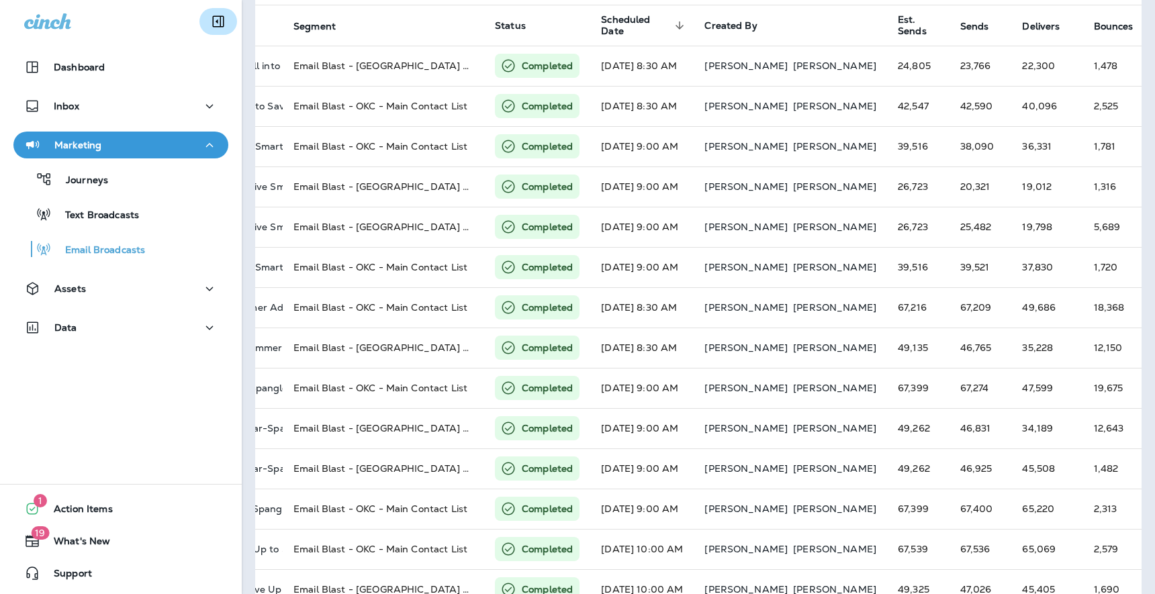
click at [216, 21] on icon "Collapse Sidebar" at bounding box center [218, 21] width 11 height 11
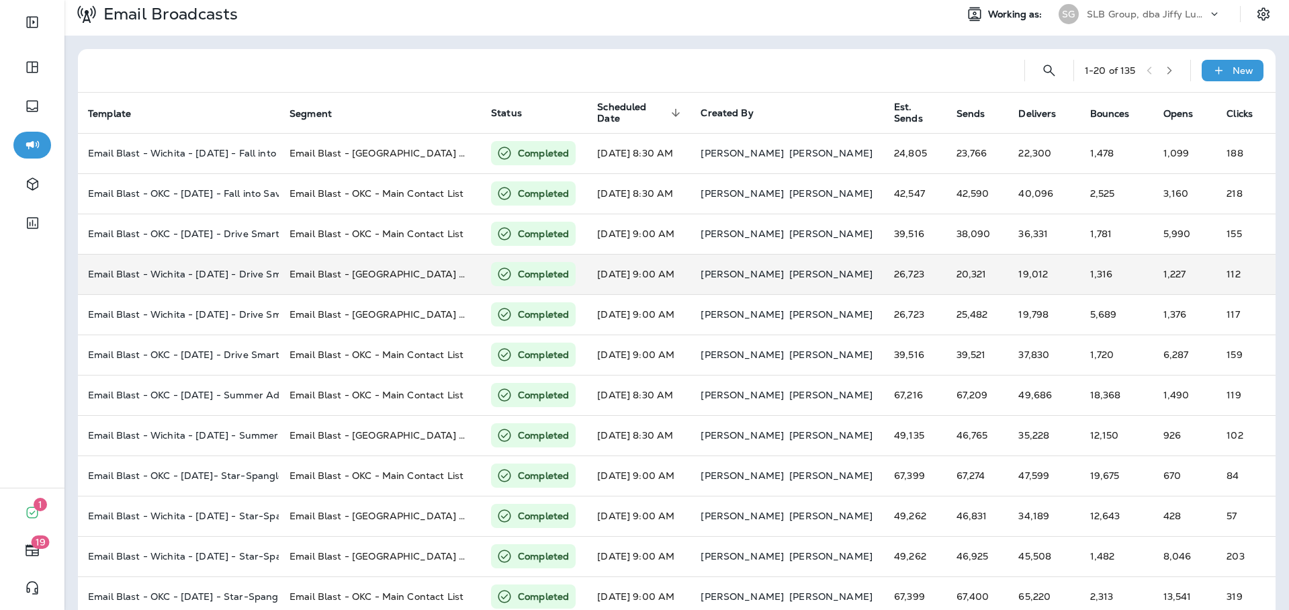
scroll to position [0, 0]
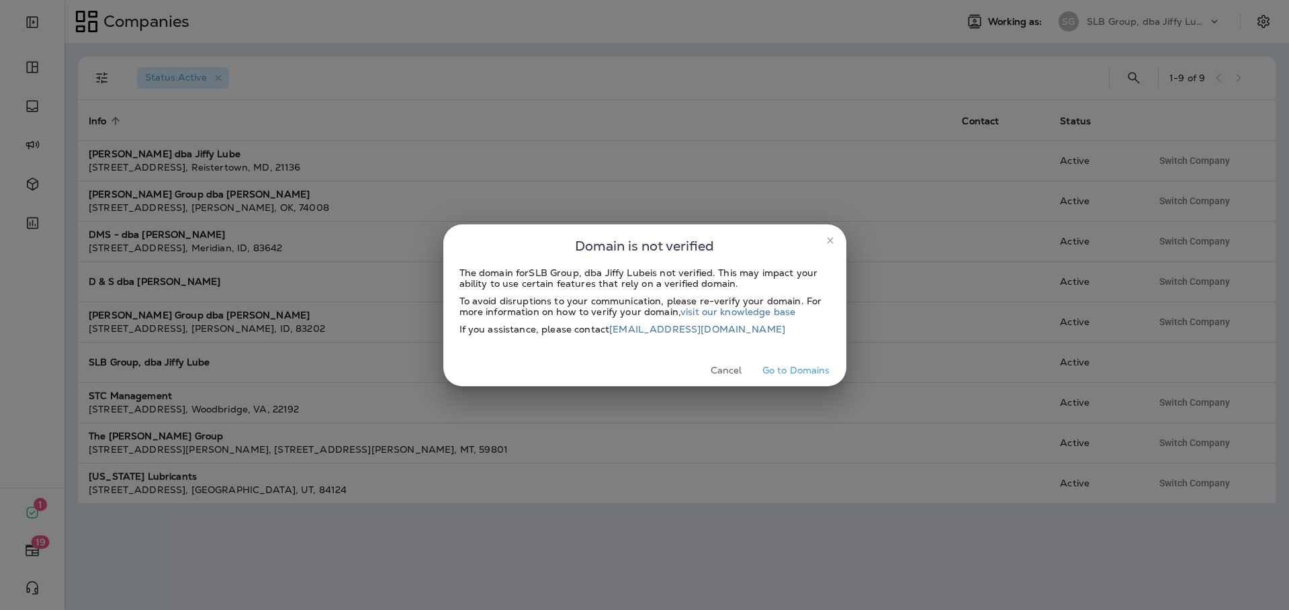
click at [833, 242] on icon "close" at bounding box center [830, 240] width 11 height 11
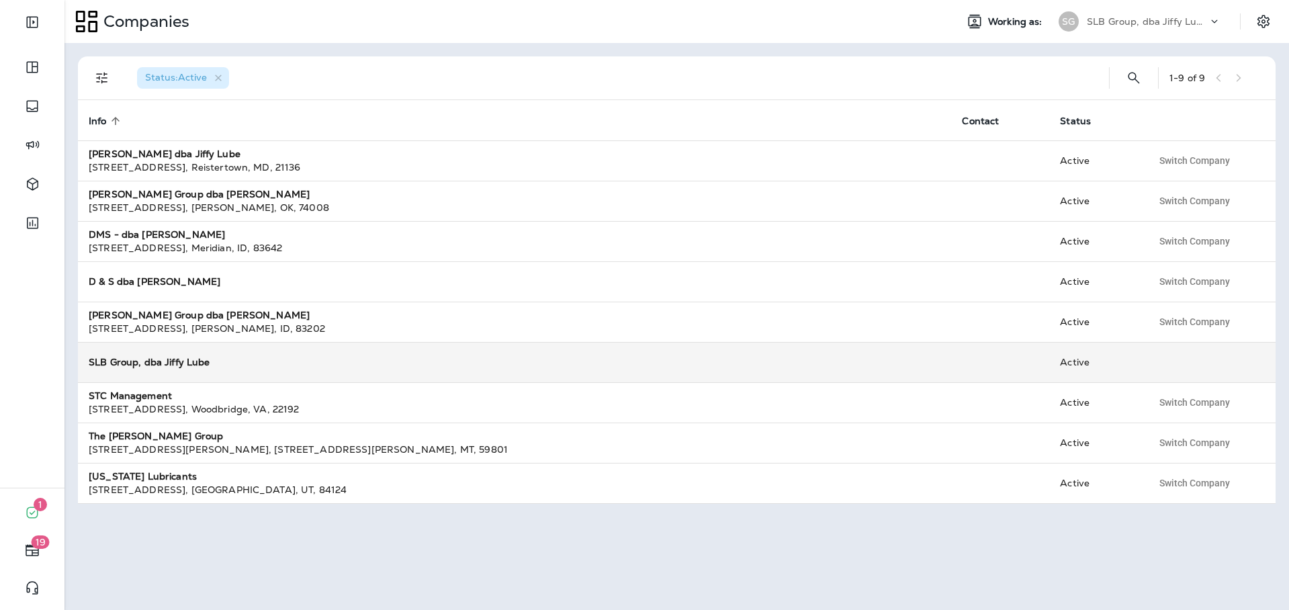
click at [150, 369] on td "SLB Group, dba Jiffy Lube" at bounding box center [514, 362] width 873 height 40
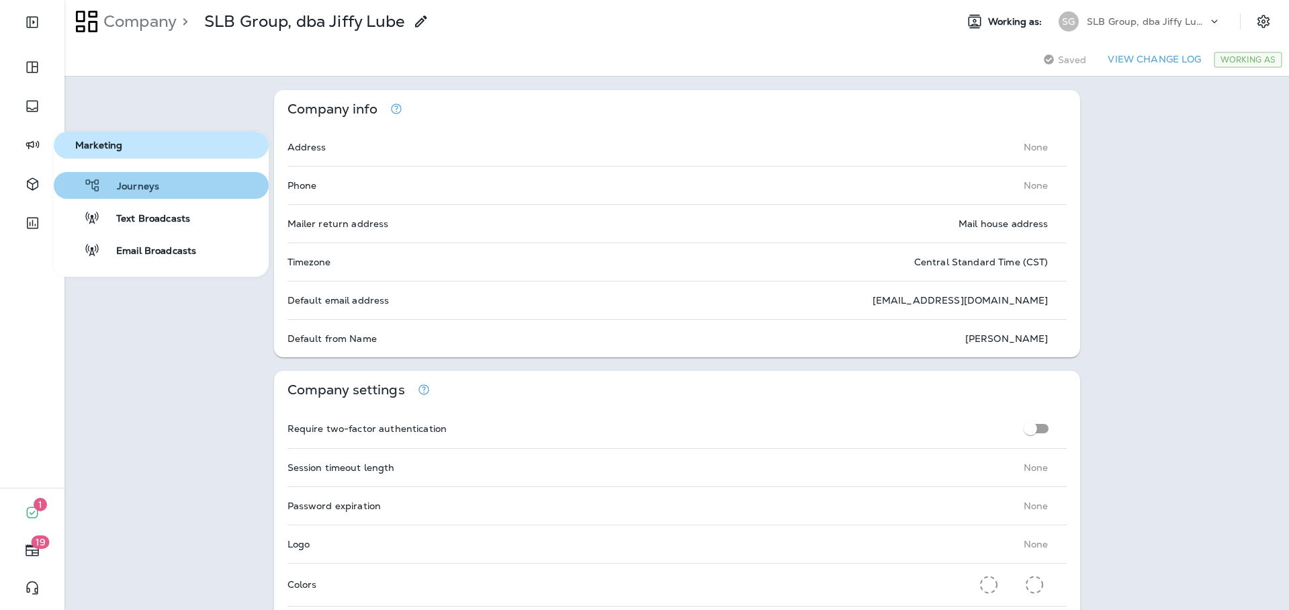
click at [136, 185] on span "Journeys" at bounding box center [130, 187] width 58 height 13
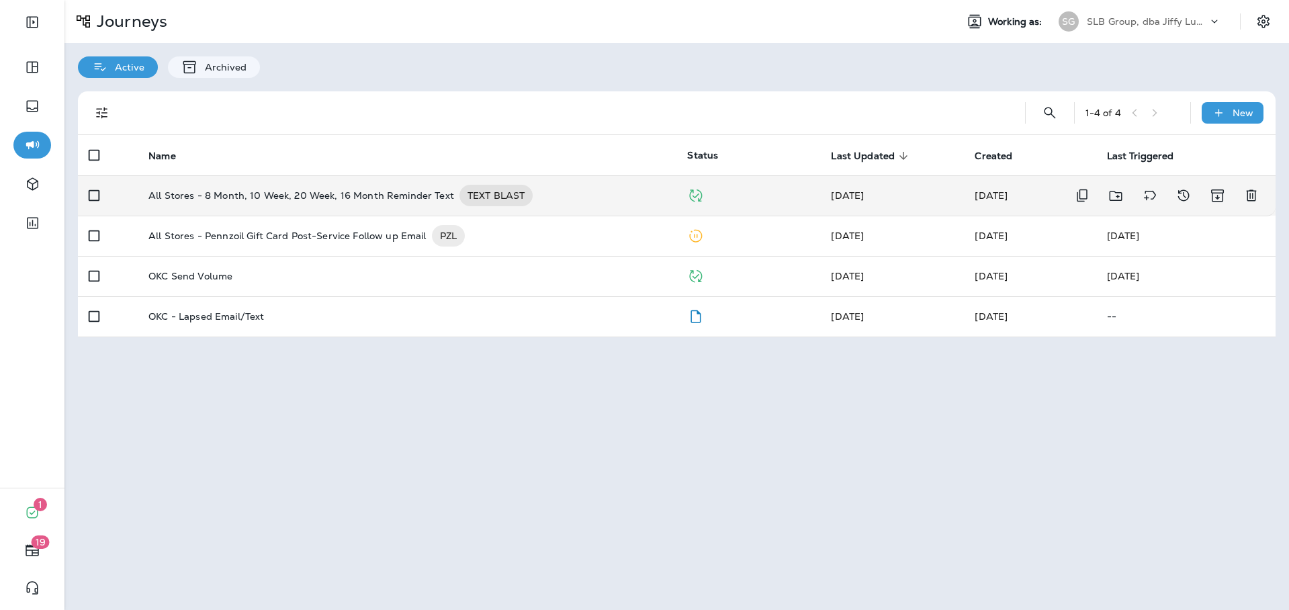
click at [248, 191] on p "All Stores - 8 Month, 10 Week, 20 Week, 16 Month Reminder Text" at bounding box center [301, 195] width 306 height 21
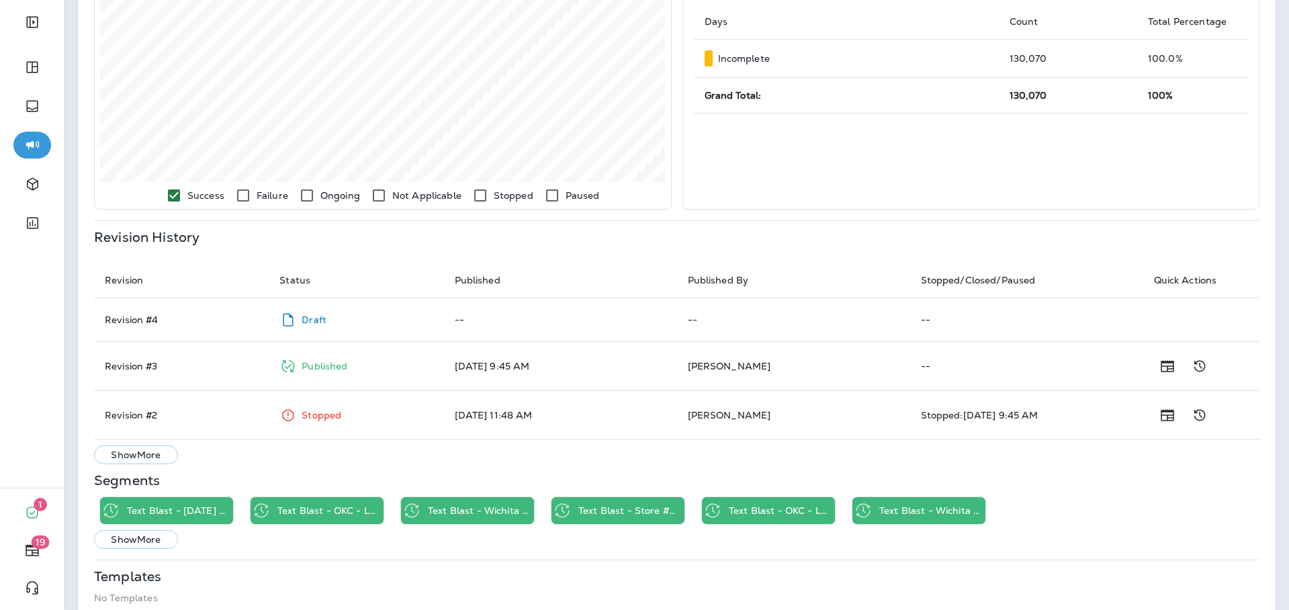
scroll to position [480, 0]
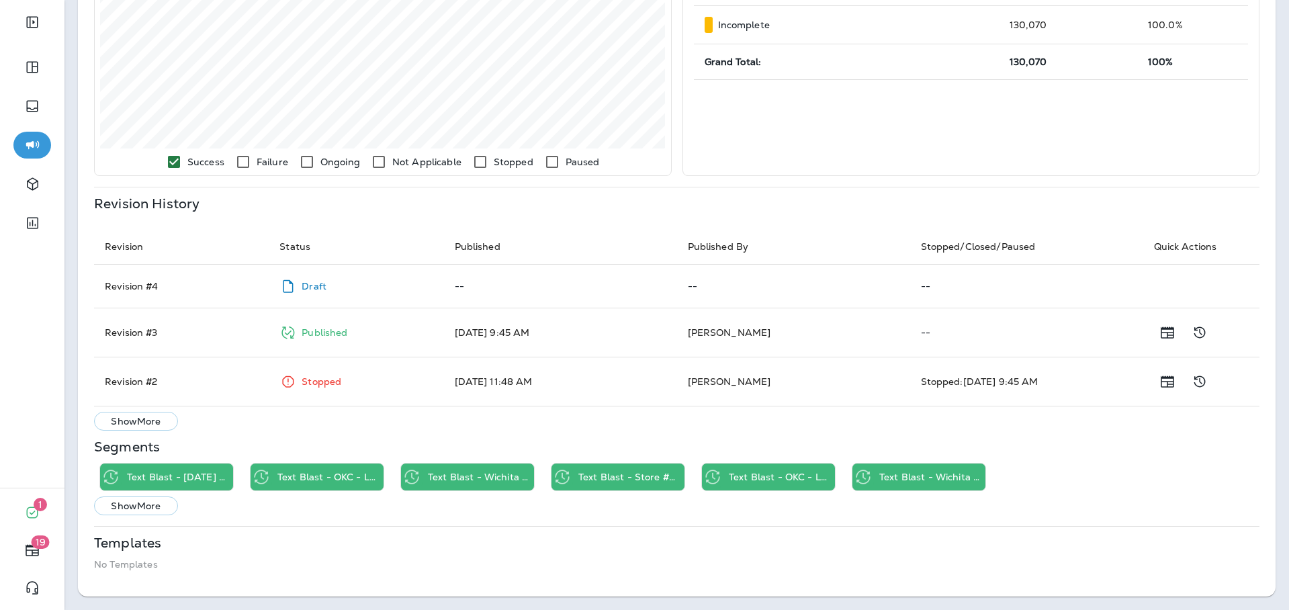
click at [142, 504] on p "Show More" at bounding box center [136, 505] width 50 height 11
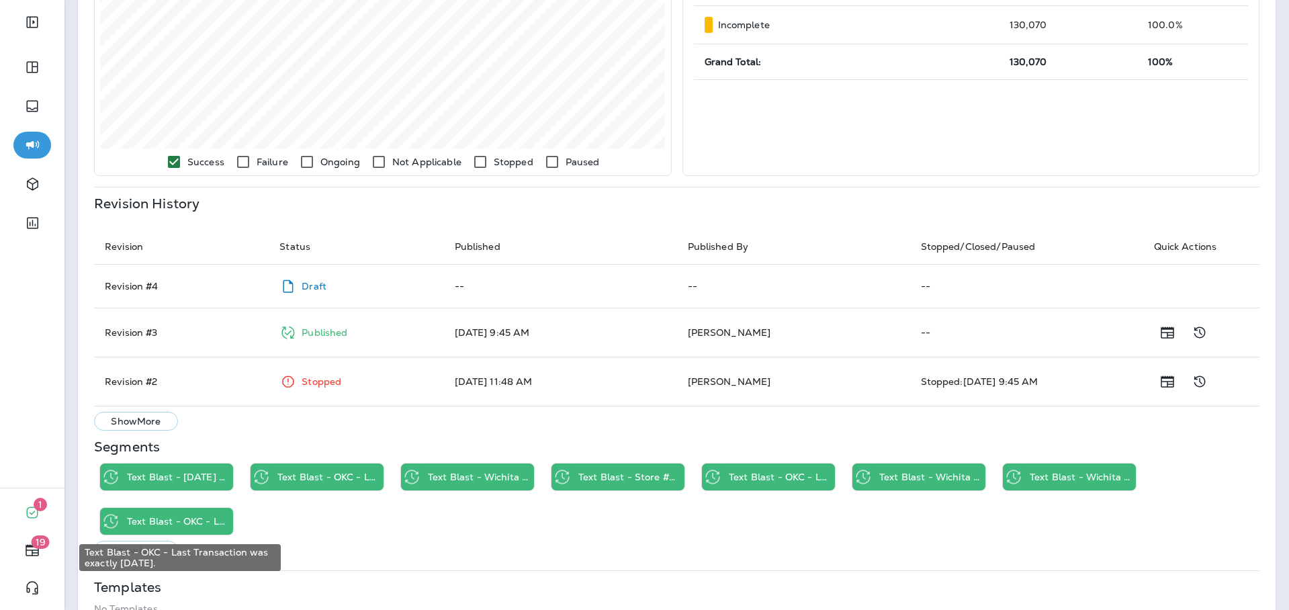
click at [185, 520] on p "Text Blast - OKC - Last Transaction was exactly 8 Months Ago." at bounding box center [177, 521] width 101 height 11
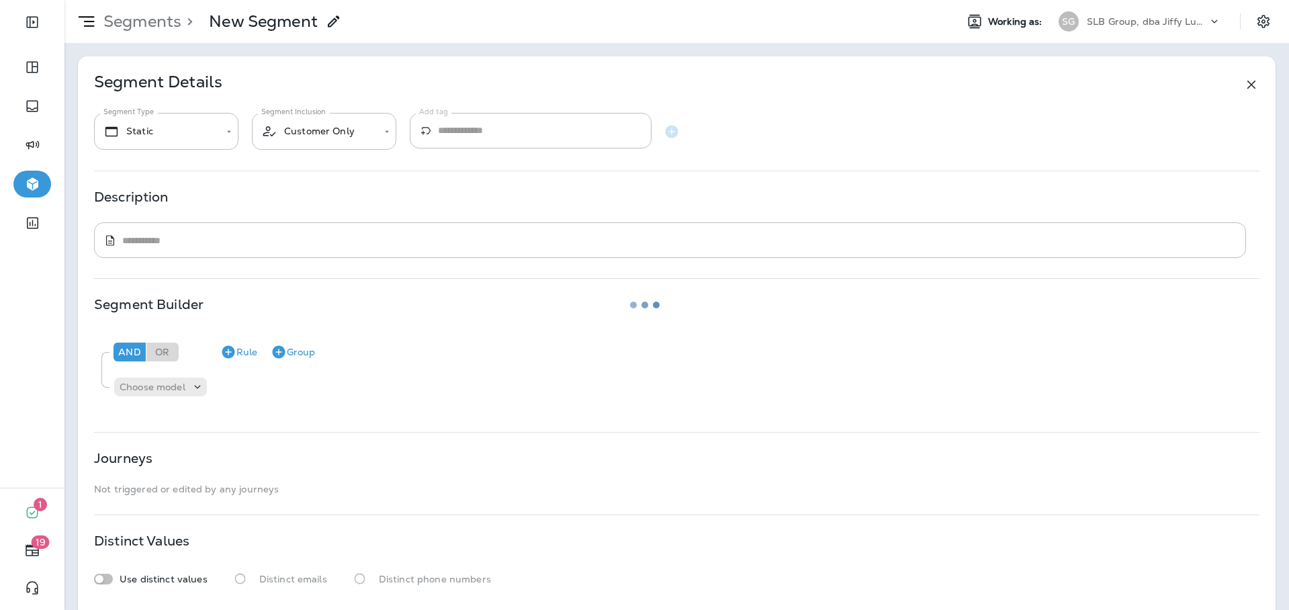
type input "*******"
type textarea "**********"
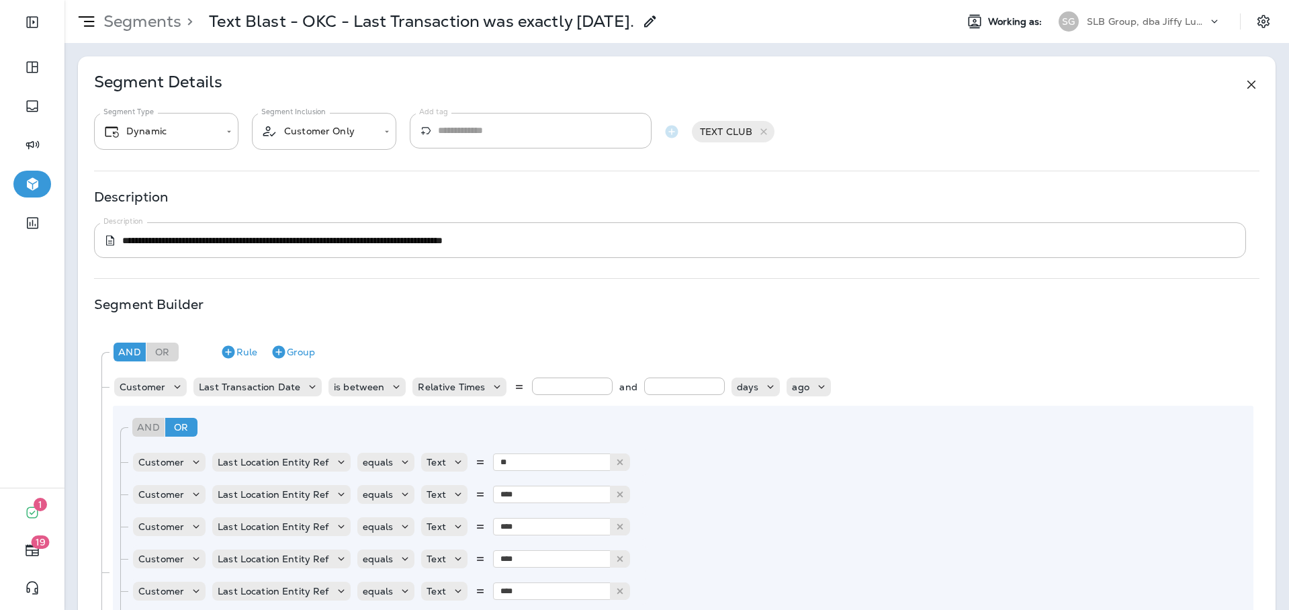
click at [383, 308] on div "Segment Builder" at bounding box center [676, 304] width 1165 height 11
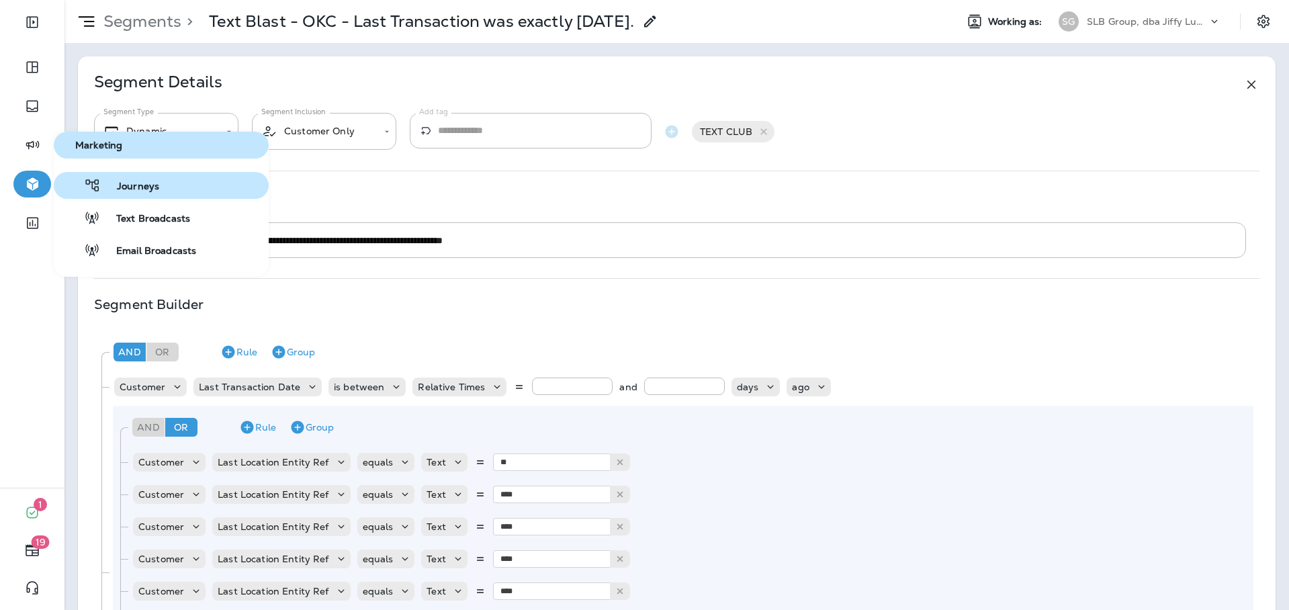
click at [136, 189] on span "Journeys" at bounding box center [130, 187] width 58 height 13
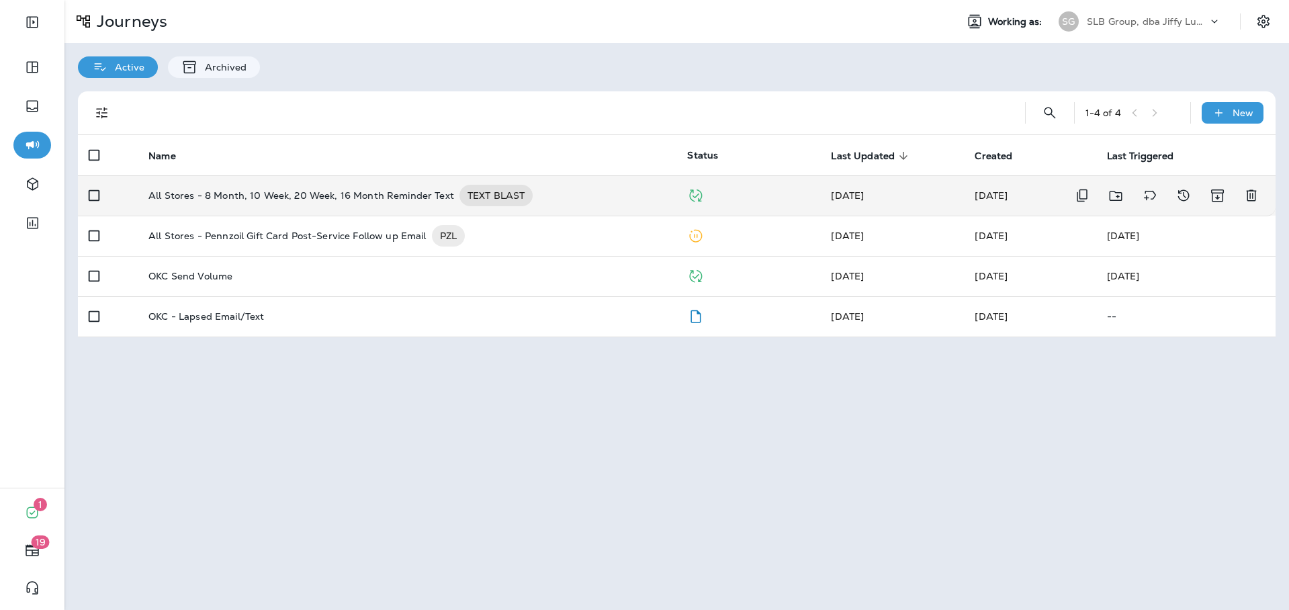
click at [399, 197] on p "All Stores - 8 Month, 10 Week, 20 Week, 16 Month Reminder Text" at bounding box center [301, 195] width 306 height 21
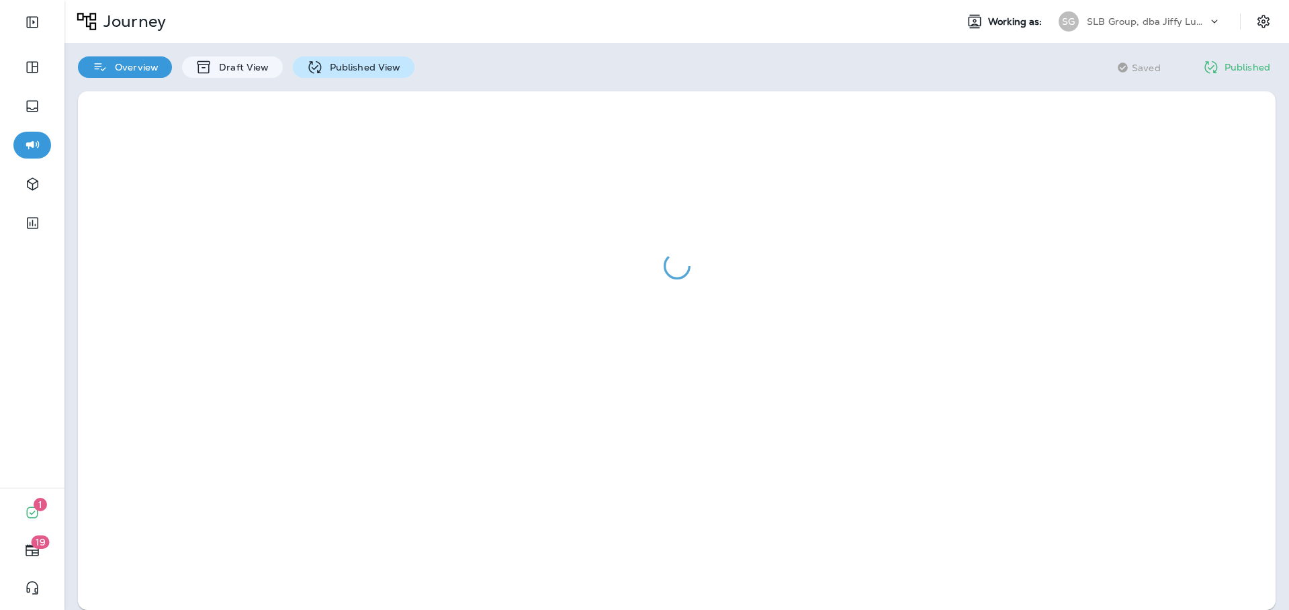
click at [389, 72] on p "Published View" at bounding box center [362, 67] width 78 height 11
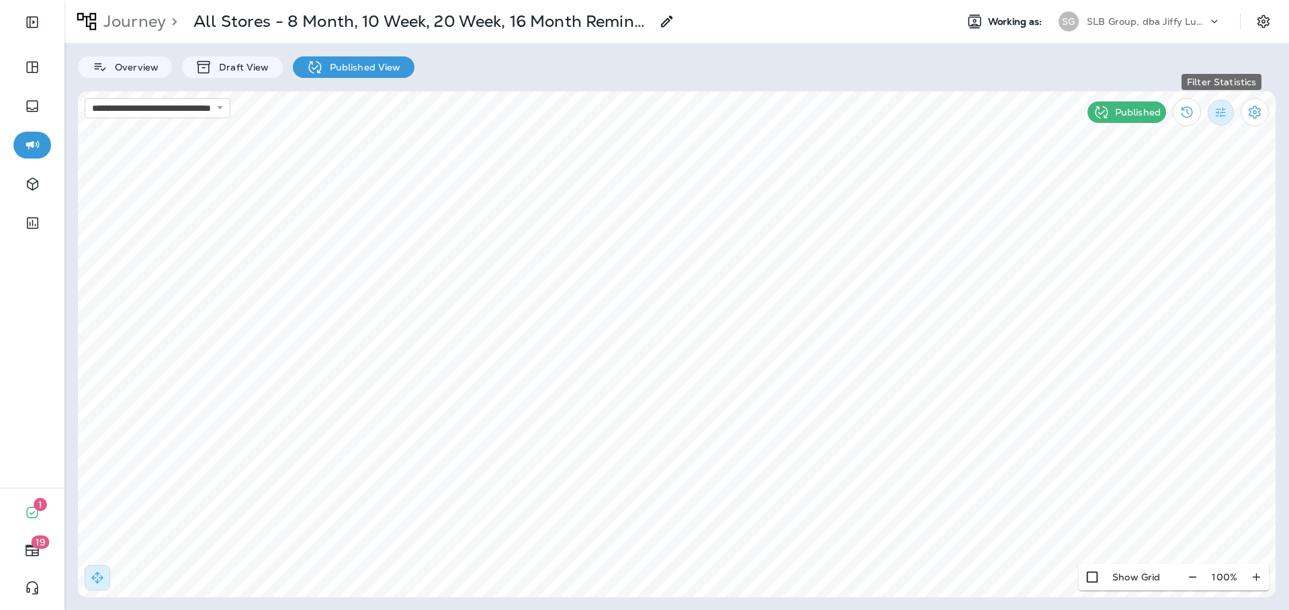
click at [1221, 120] on button "Filter Statistics" at bounding box center [1220, 112] width 26 height 26
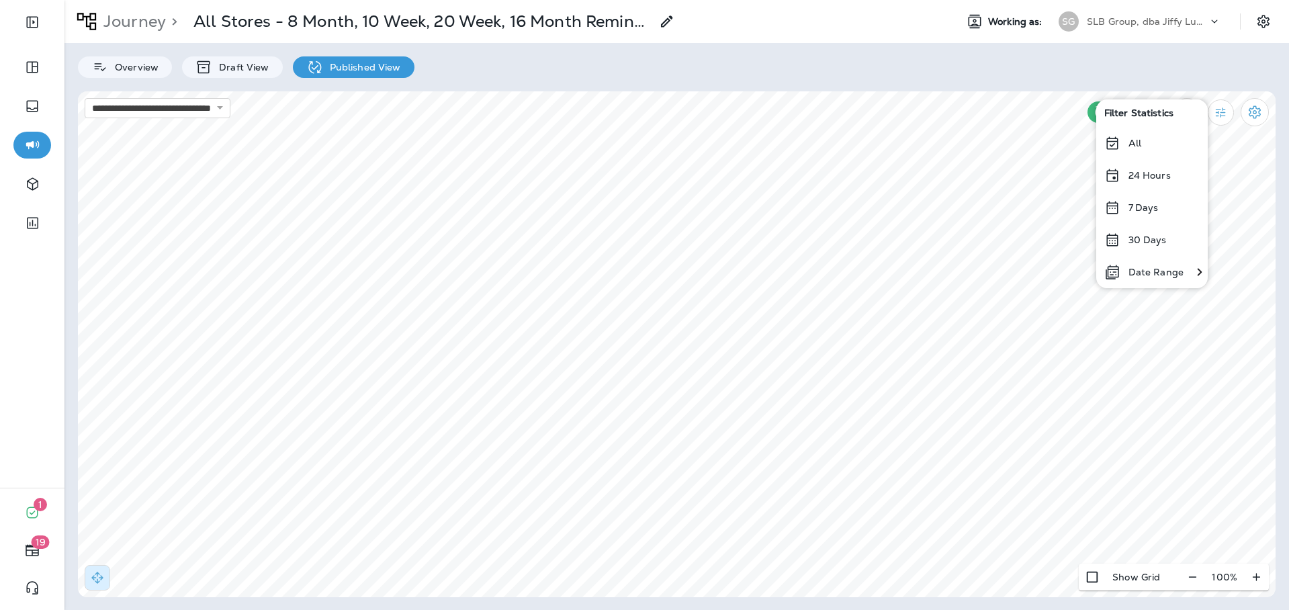
click at [1171, 270] on p "Date Range" at bounding box center [1155, 272] width 55 height 11
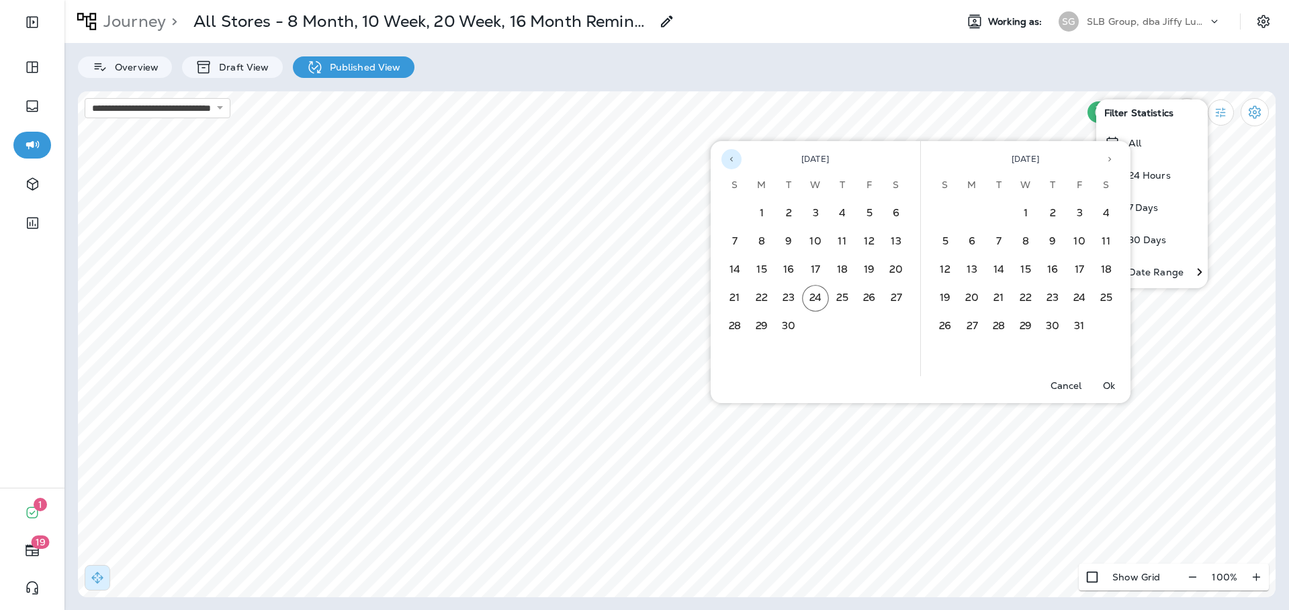
click at [733, 156] on icon "Previous month" at bounding box center [731, 158] width 9 height 9
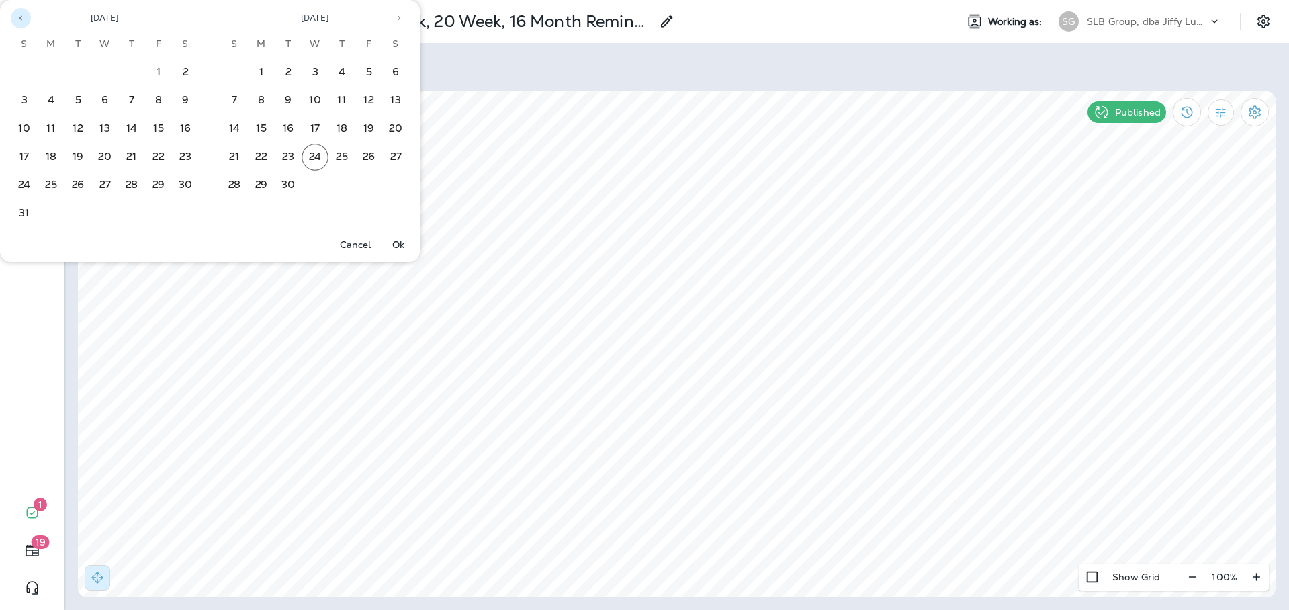
click at [21, 23] on button "Previous month" at bounding box center [21, 18] width 20 height 20
click at [83, 74] on button "1" at bounding box center [77, 72] width 27 height 27
click at [399, 17] on icon "Next month" at bounding box center [399, 18] width 3 height 5
click at [394, 130] on button "20" at bounding box center [395, 129] width 27 height 27
click at [400, 242] on p "Ok" at bounding box center [398, 244] width 12 height 11
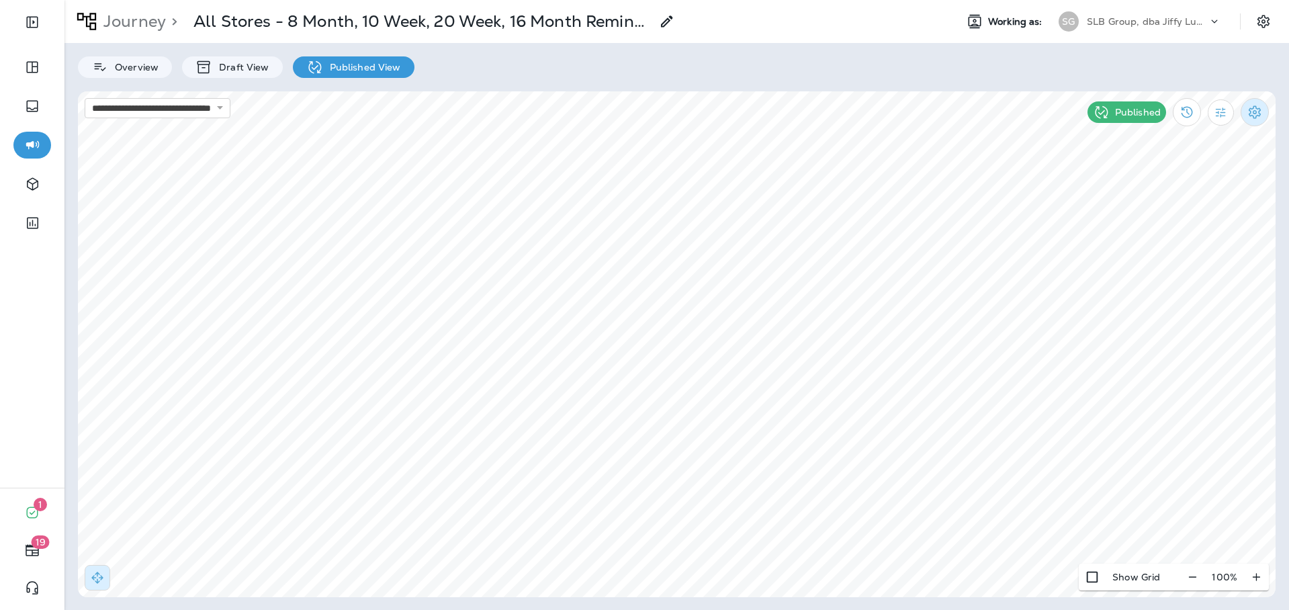
click at [1254, 105] on icon "Settings" at bounding box center [1254, 111] width 12 height 13
click at [1251, 68] on div at bounding box center [644, 305] width 1289 height 610
click at [1222, 112] on icon "Filter Statistics" at bounding box center [1221, 112] width 10 height 10
click at [1164, 66] on div "Overview Draft View Published View" at bounding box center [676, 60] width 1224 height 35
click at [31, 13] on button "Expand Sidebar" at bounding box center [32, 22] width 38 height 27
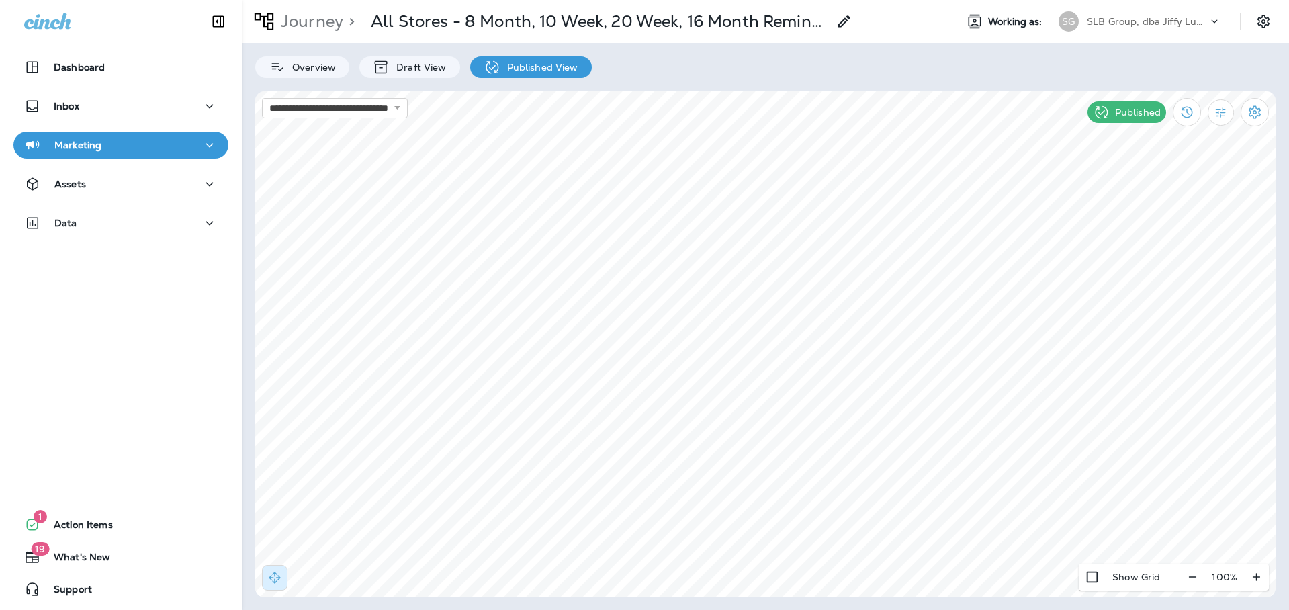
click at [69, 145] on p "Marketing" at bounding box center [77, 145] width 47 height 11
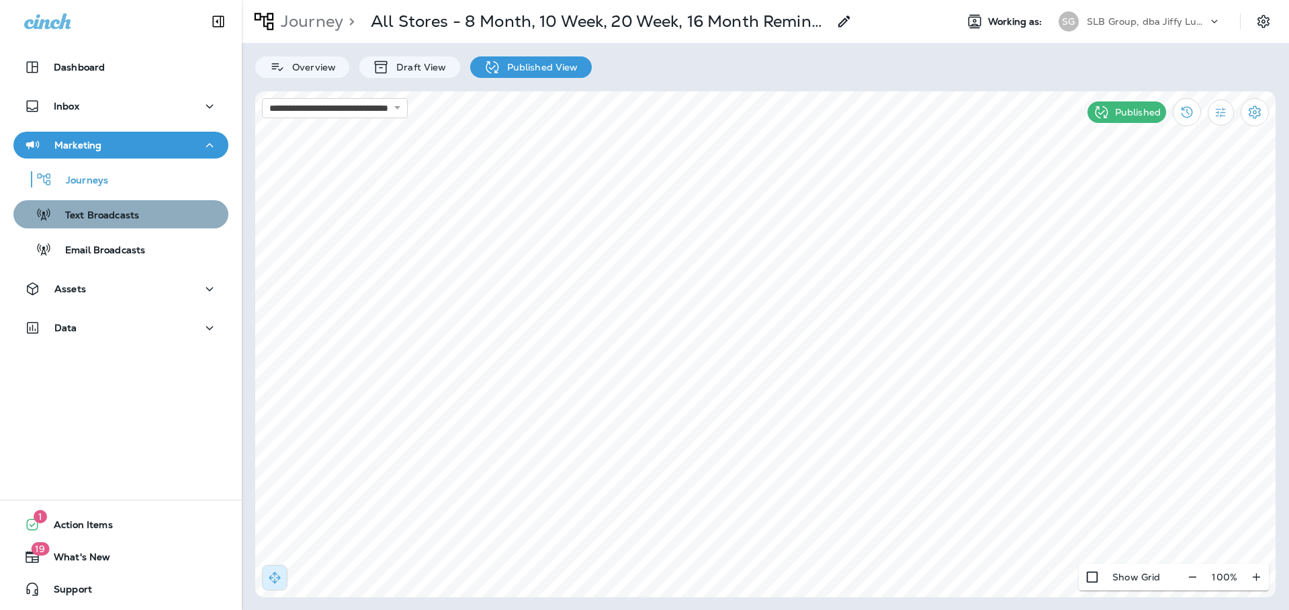
click at [83, 219] on p "Text Broadcasts" at bounding box center [95, 216] width 87 height 13
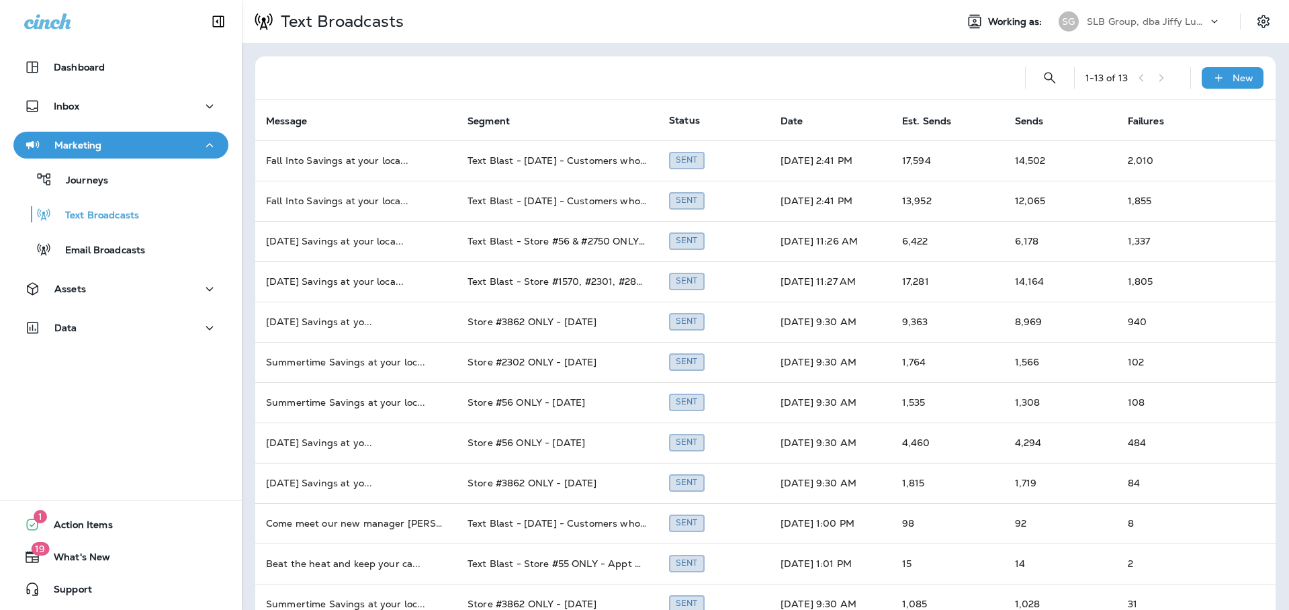
click at [767, 37] on div "Text Broadcasts" at bounding box center [593, 22] width 703 height 34
